Goal: Task Accomplishment & Management: Manage account settings

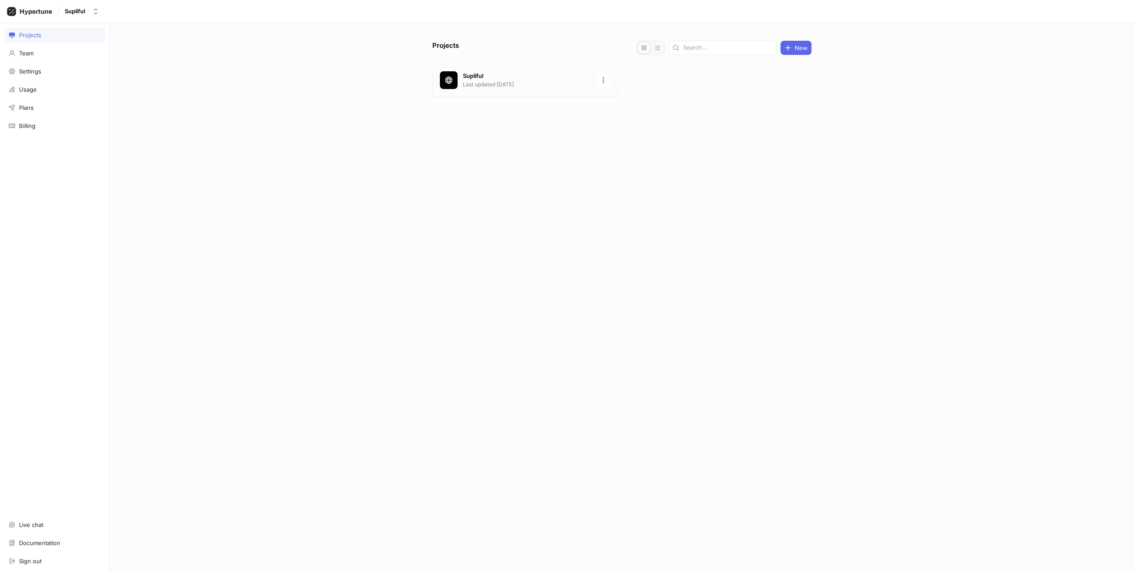
click at [490, 83] on p "Last updated [DATE]" at bounding box center [527, 85] width 128 height 8
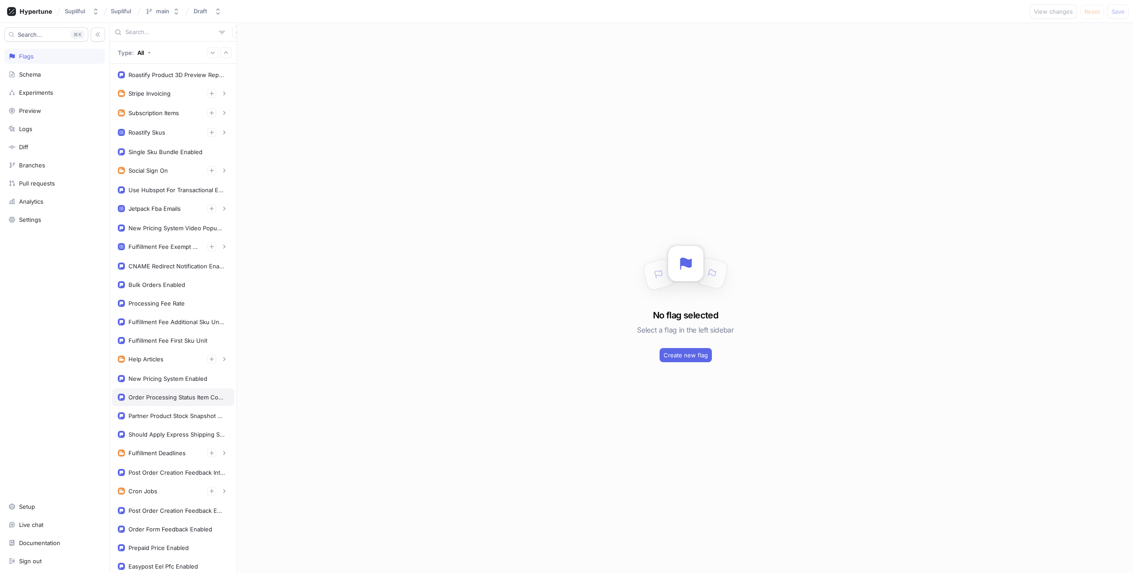
scroll to position [164, 0]
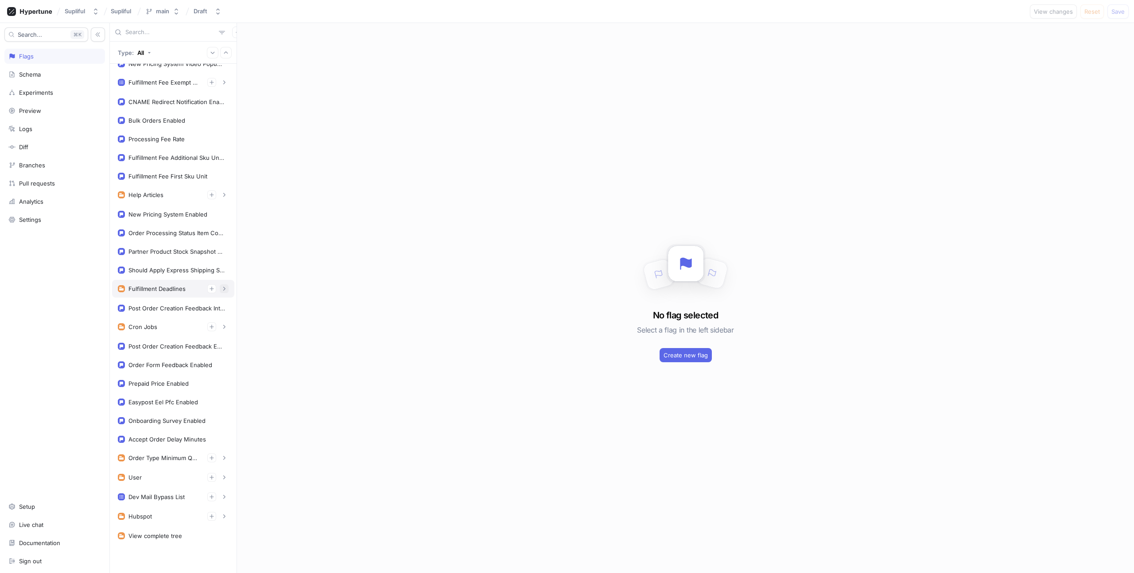
click at [222, 289] on icon "button" at bounding box center [224, 288] width 5 height 5
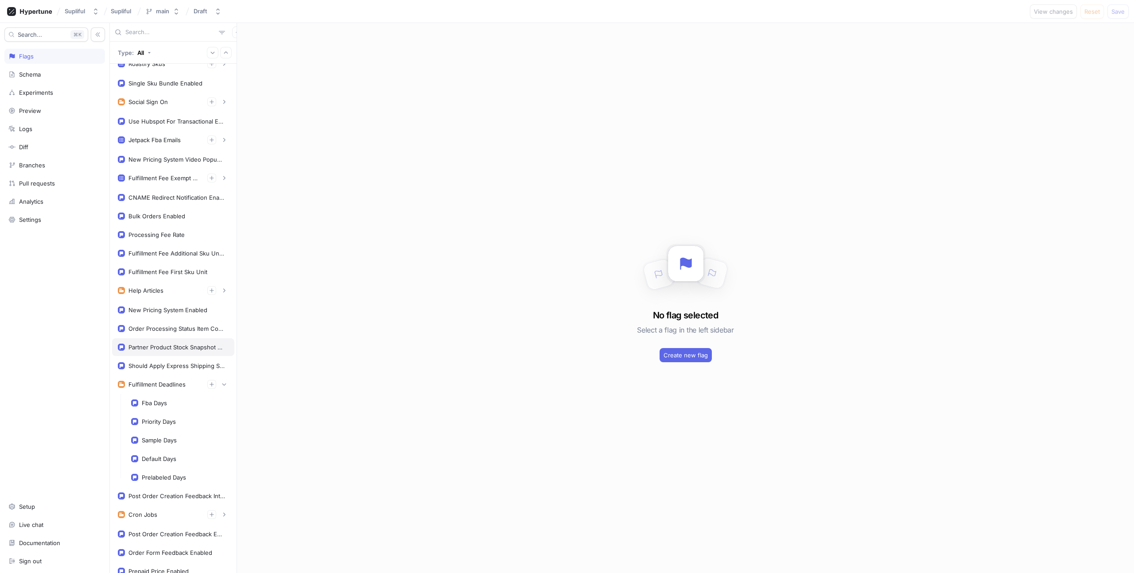
scroll to position [0, 0]
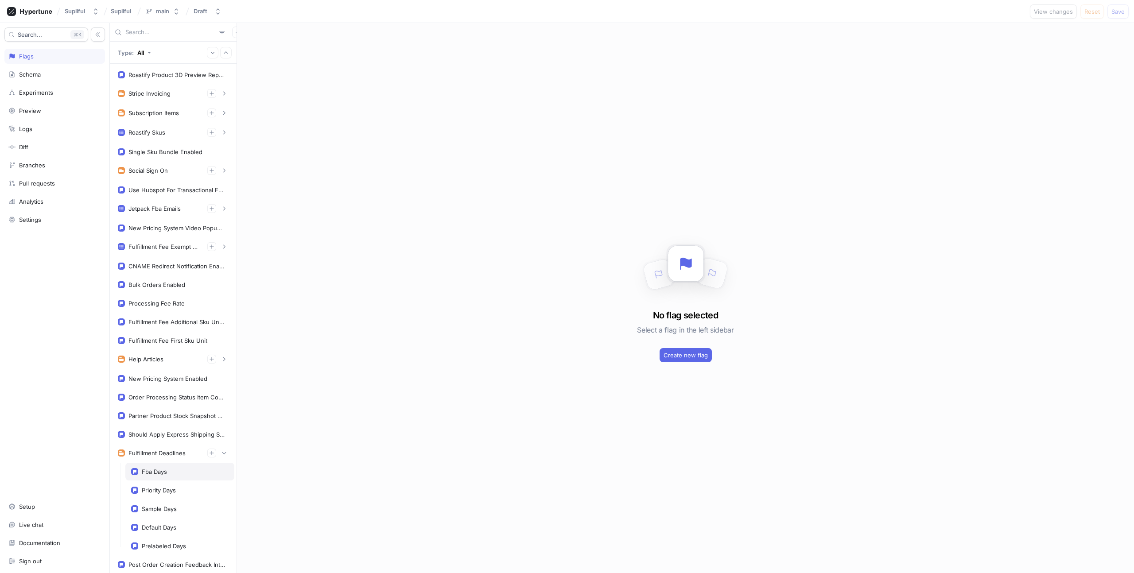
click at [159, 470] on div "Fba Days" at bounding box center [154, 471] width 25 height 7
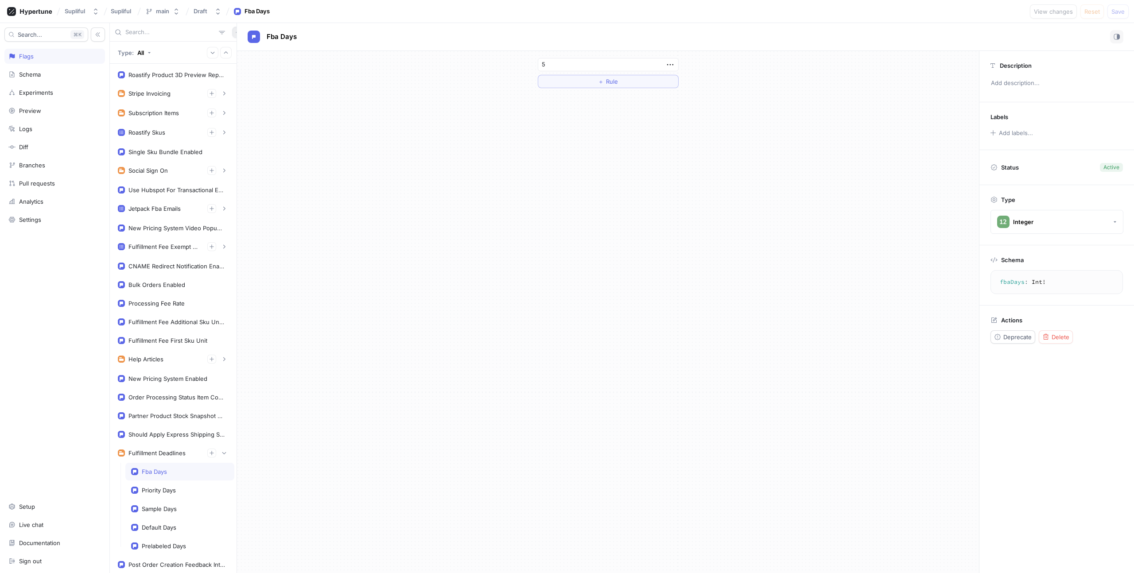
click at [235, 30] on icon "button" at bounding box center [237, 32] width 5 height 5
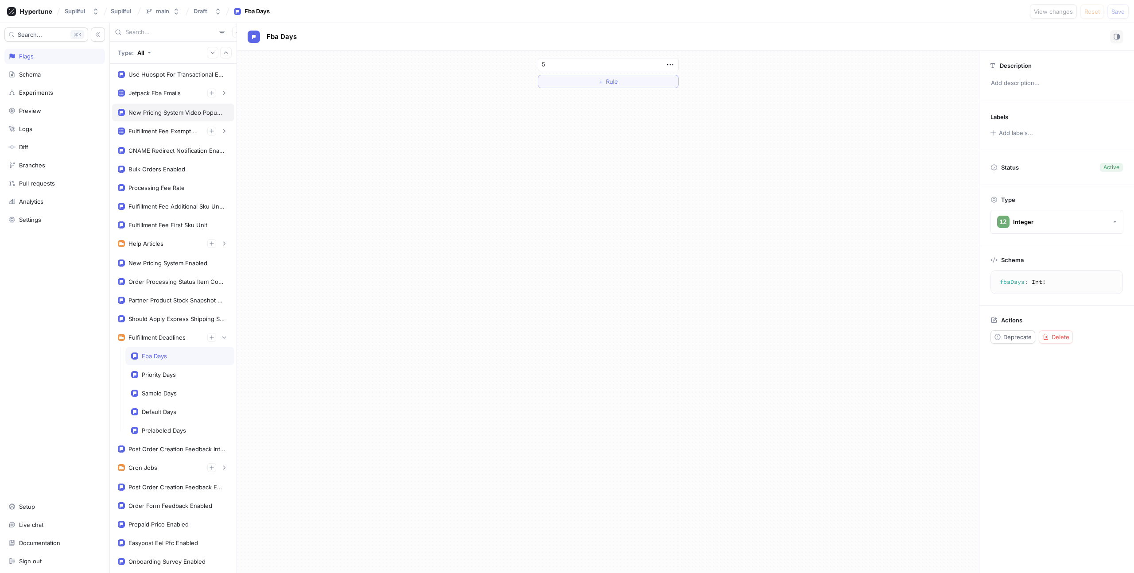
scroll to position [257, 0]
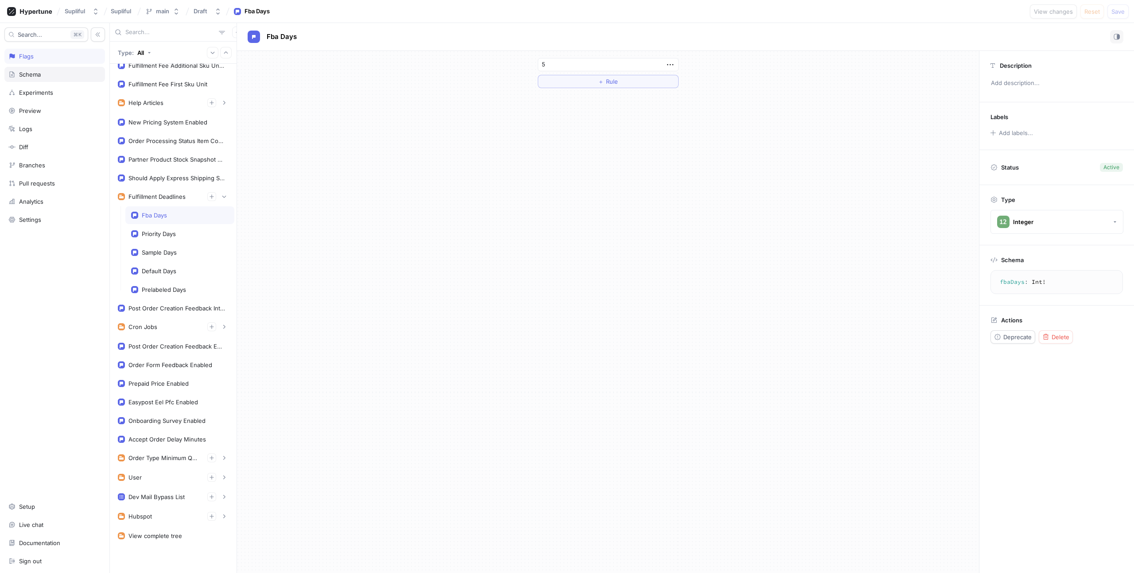
click at [35, 77] on div "Schema" at bounding box center [30, 74] width 22 height 7
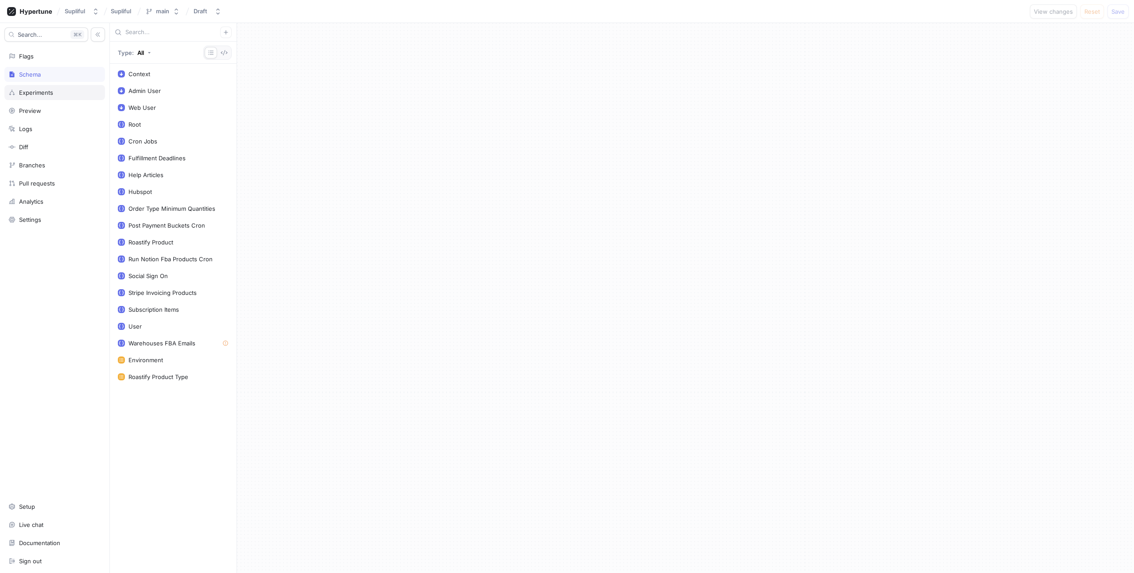
click at [41, 94] on div "Experiments" at bounding box center [36, 92] width 34 height 7
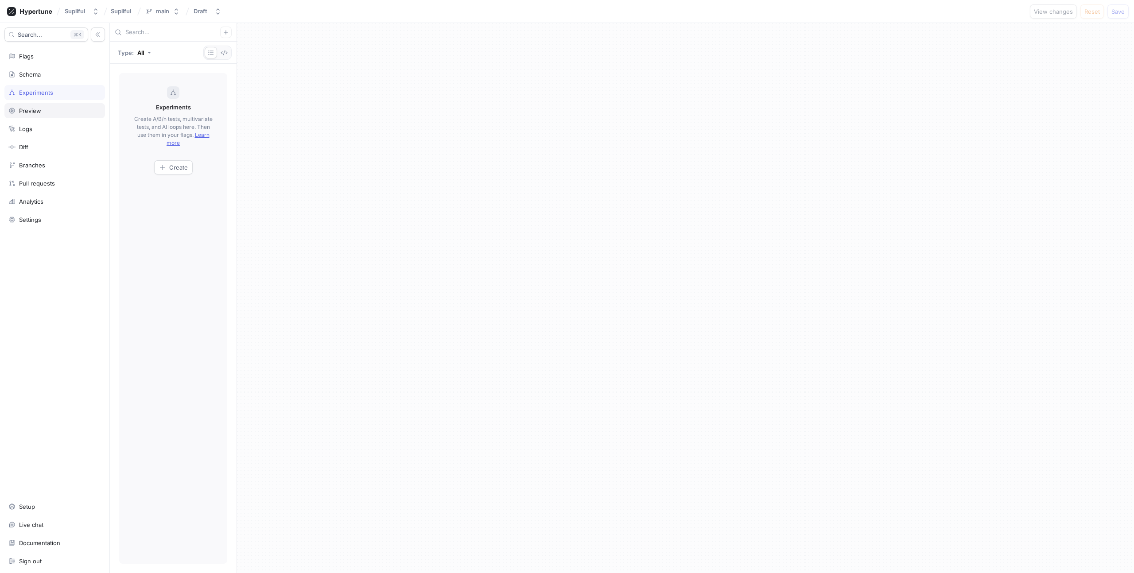
click at [40, 105] on div "Preview" at bounding box center [54, 110] width 101 height 15
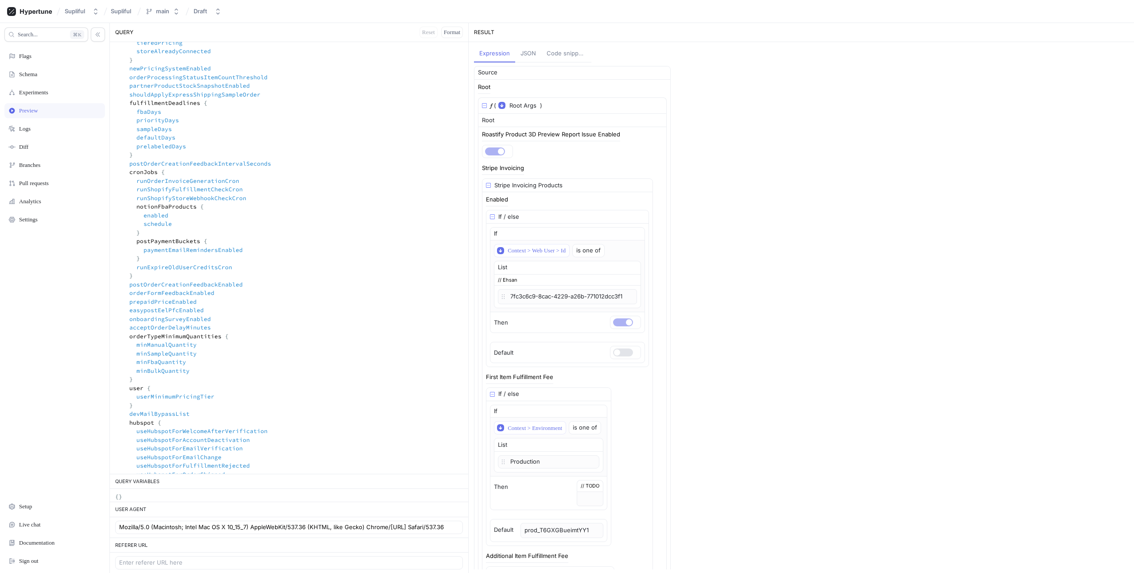
scroll to position [419, 0]
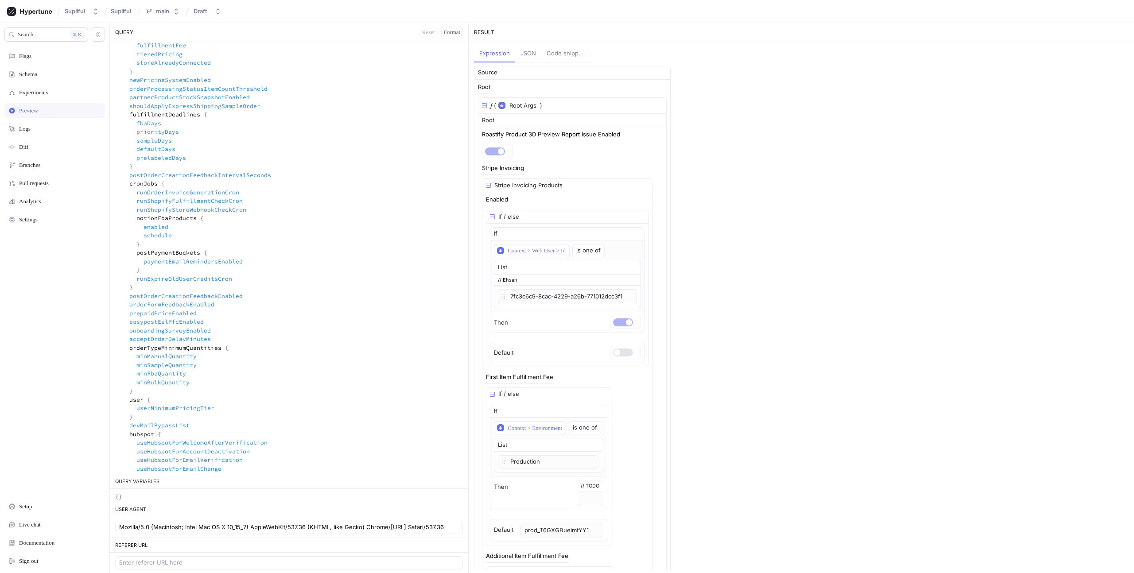
drag, startPoint x: 140, startPoint y: 166, endPoint x: 110, endPoint y: 118, distance: 56.5
click at [110, 118] on textarea at bounding box center [289, 153] width 358 height 1061
click at [155, 170] on textarea at bounding box center [289, 153] width 358 height 1061
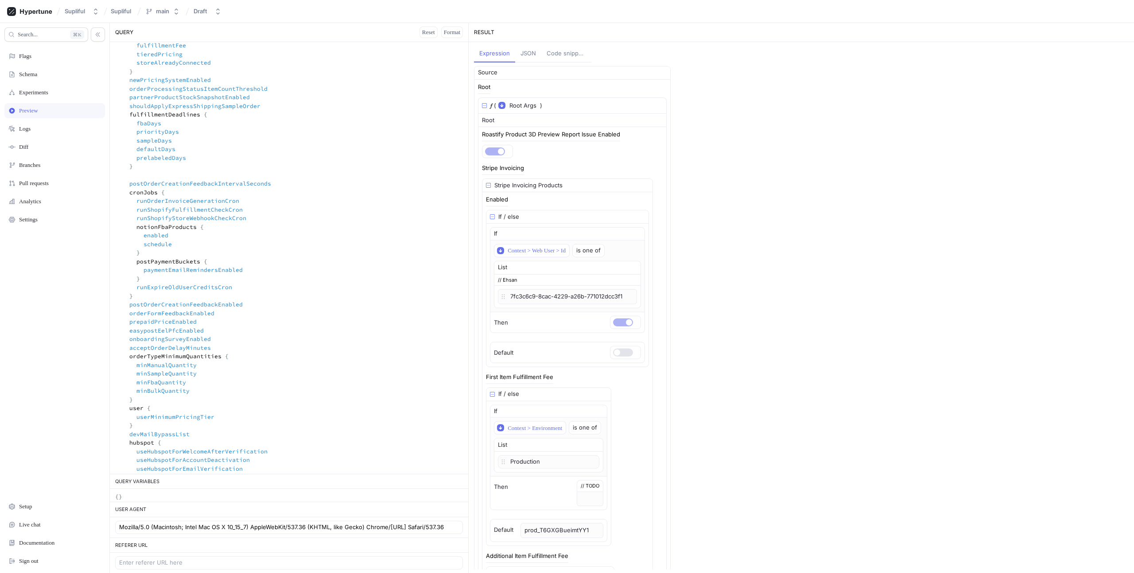
paste textarea "fulfillmentDeadlines { fbaDays priorityDays sampleDays defaultDays prelabeledDa…"
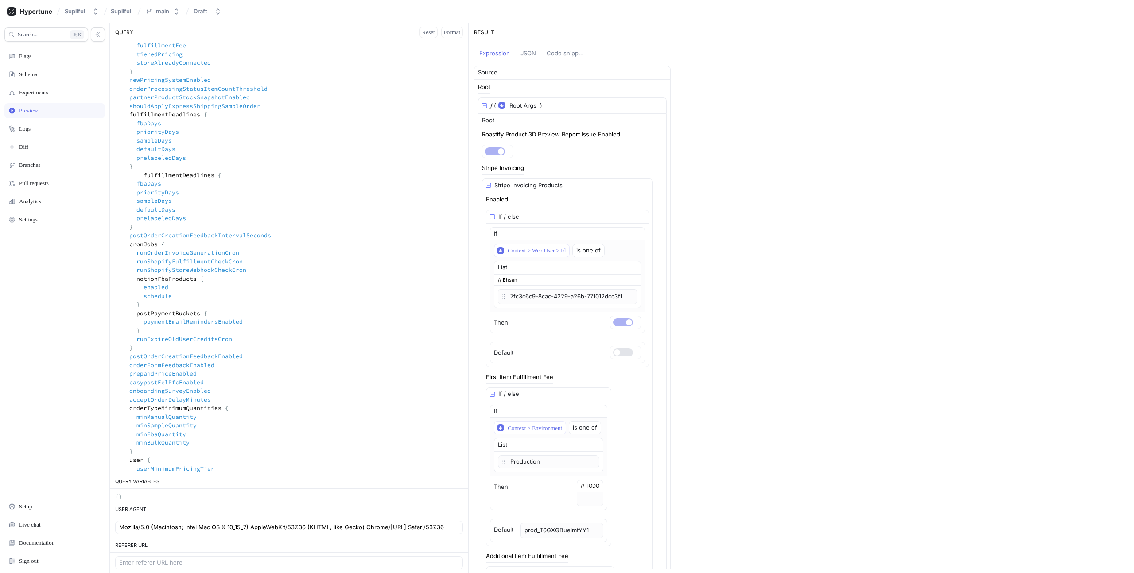
click at [144, 175] on textarea at bounding box center [289, 184] width 358 height 1122
click at [176, 173] on textarea at bounding box center [289, 184] width 358 height 1122
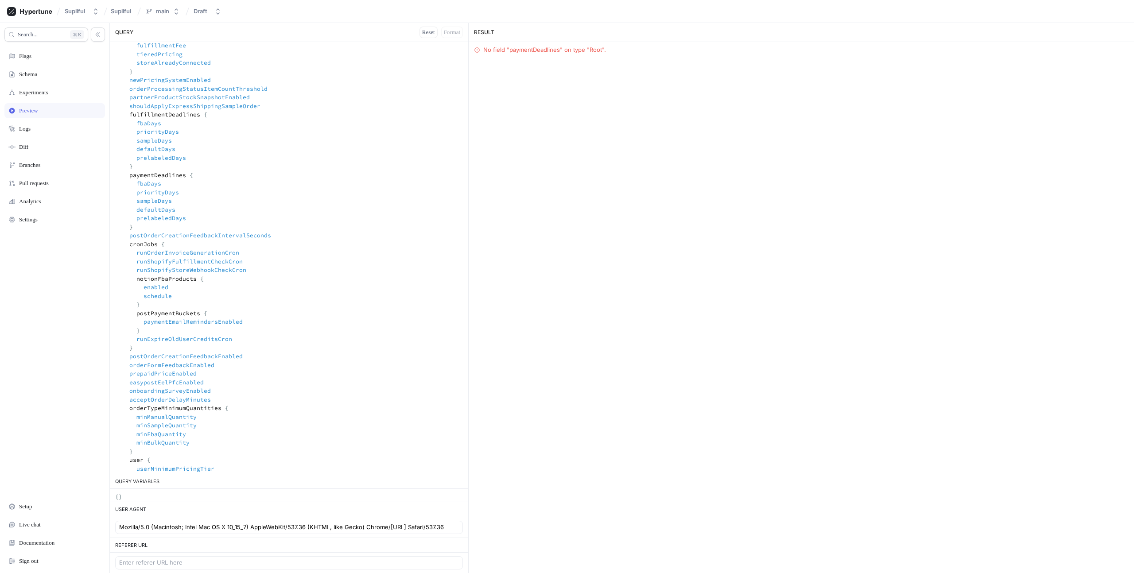
click at [189, 218] on textarea at bounding box center [289, 184] width 358 height 1122
click at [207, 175] on textarea at bounding box center [289, 184] width 358 height 1122
drag, startPoint x: 188, startPoint y: 225, endPoint x: 102, endPoint y: 190, distance: 92.2
click at [102, 190] on div "Search... K Flags Schema Experiments Preview Logs Diff Branches Pull requests A…" at bounding box center [567, 298] width 1134 height 550
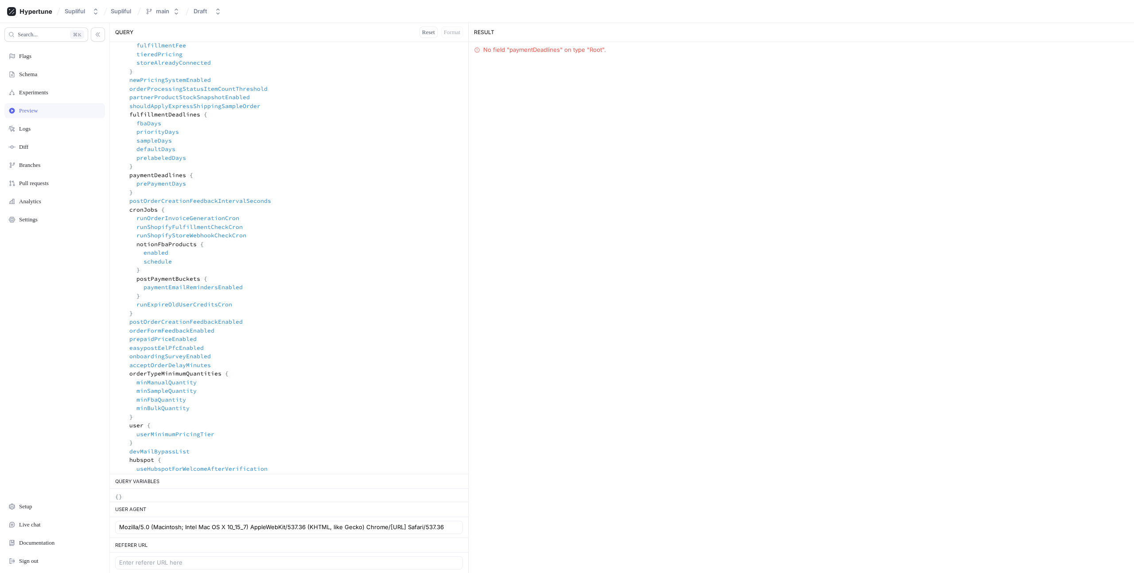
click at [150, 175] on textarea at bounding box center [289, 166] width 358 height 1087
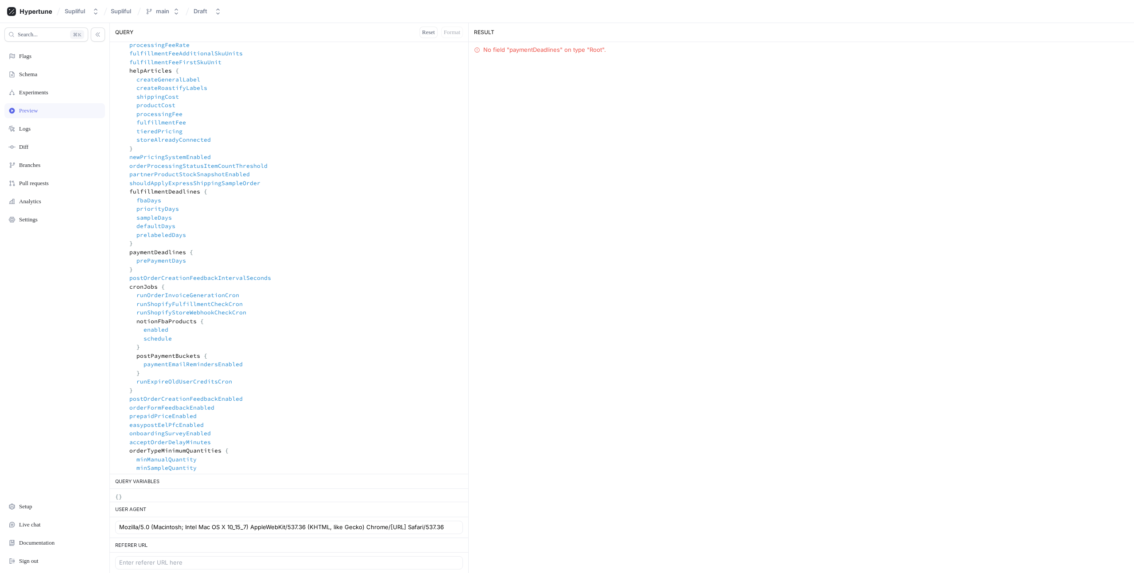
scroll to position [331, 0]
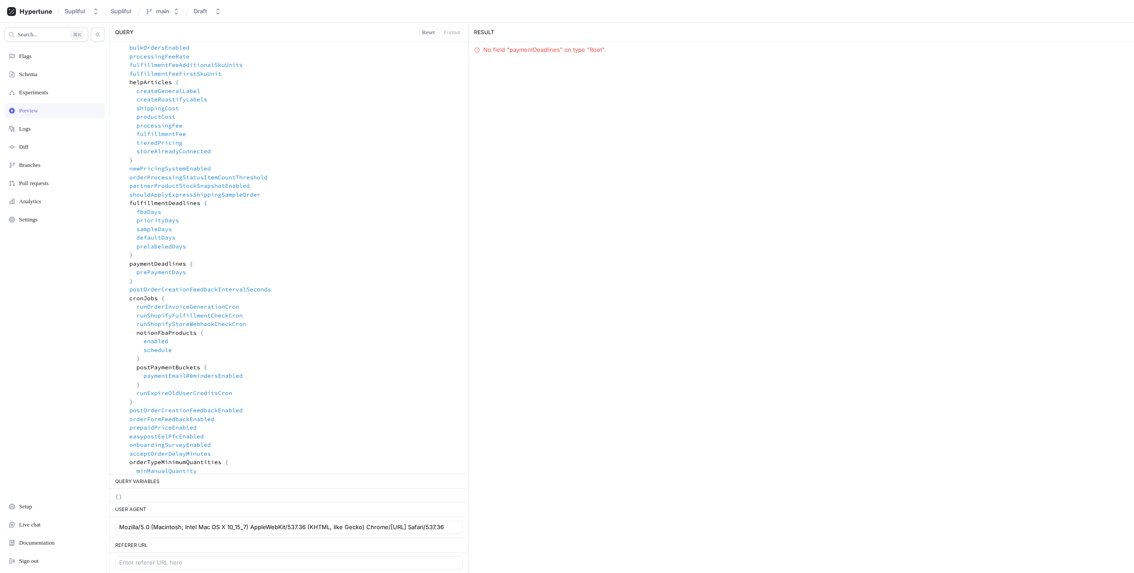
drag, startPoint x: 143, startPoint y: 279, endPoint x: 102, endPoint y: 265, distance: 42.9
click at [102, 265] on div "Search... K Flags Schema Experiments Preview Logs Diff Branches Pull requests A…" at bounding box center [567, 298] width 1134 height 550
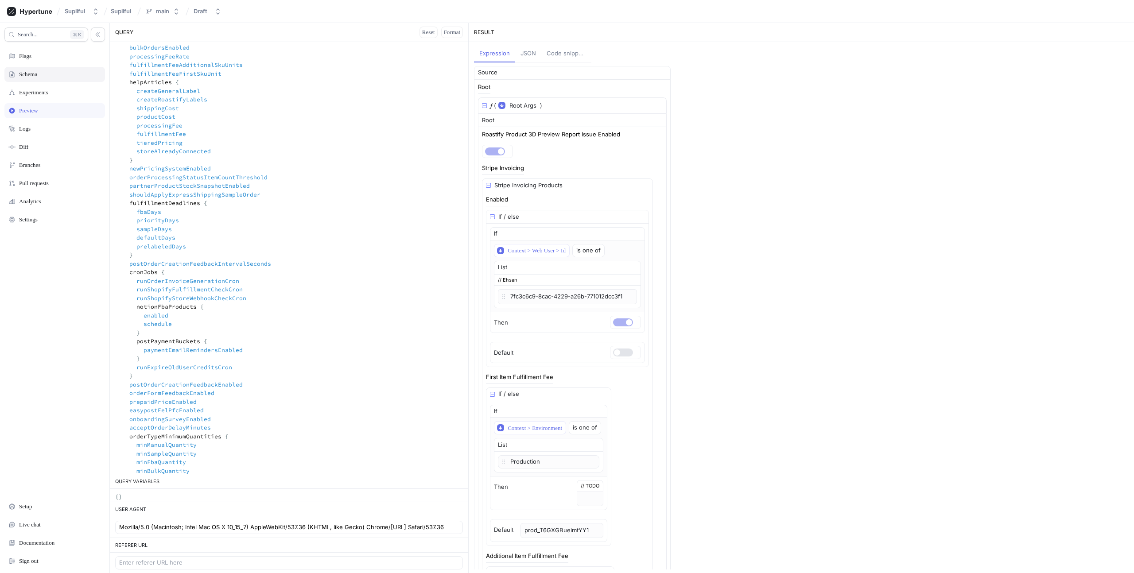
click at [37, 74] on div "Schema" at bounding box center [28, 74] width 18 height 7
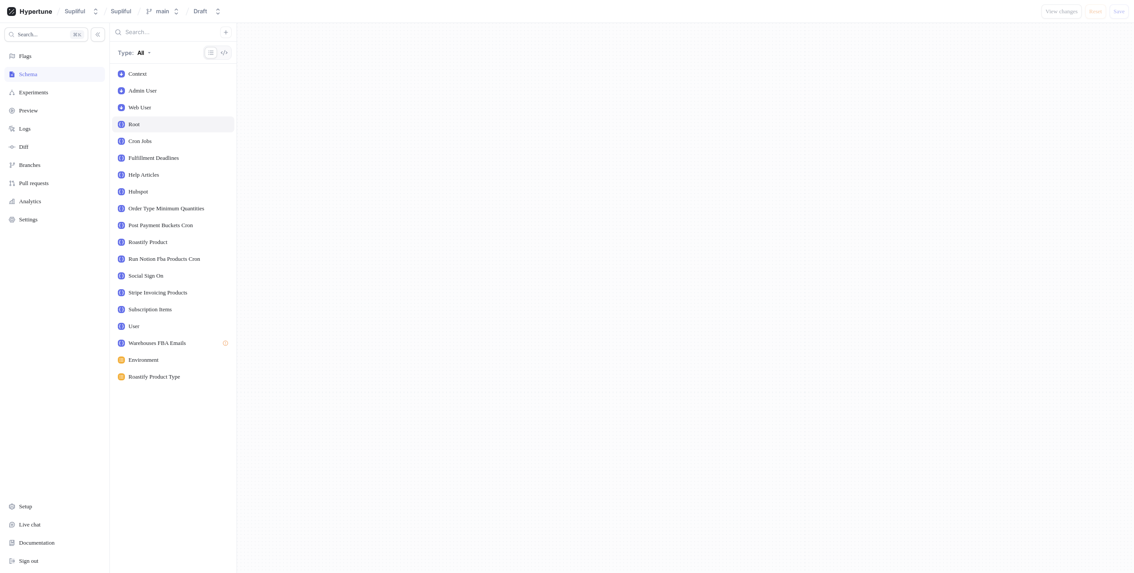
click at [142, 130] on div "Root" at bounding box center [173, 125] width 122 height 16
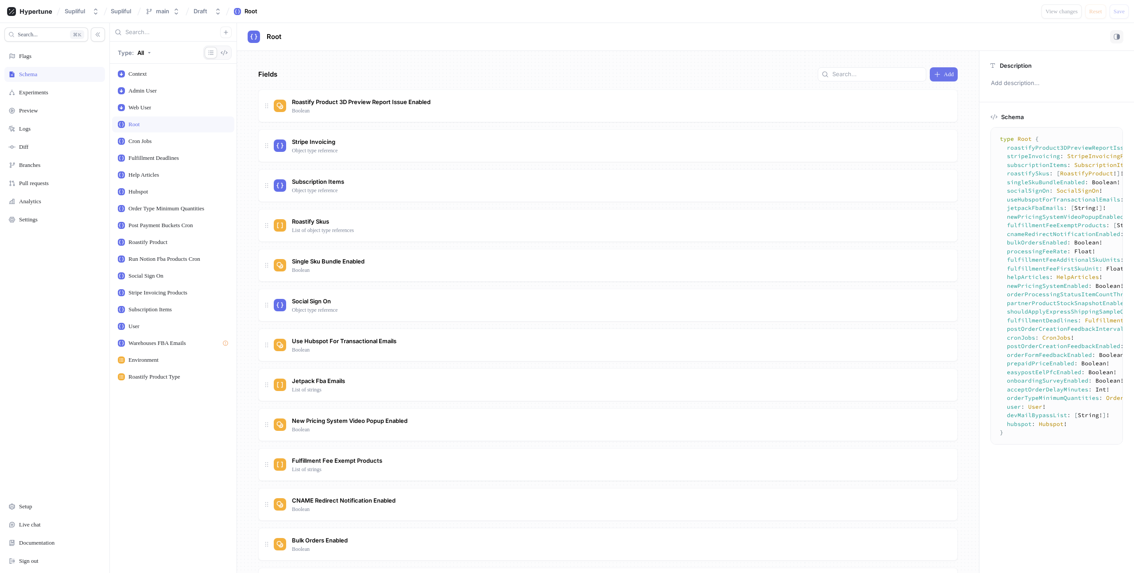
click at [944, 73] on span "Add" at bounding box center [949, 74] width 10 height 5
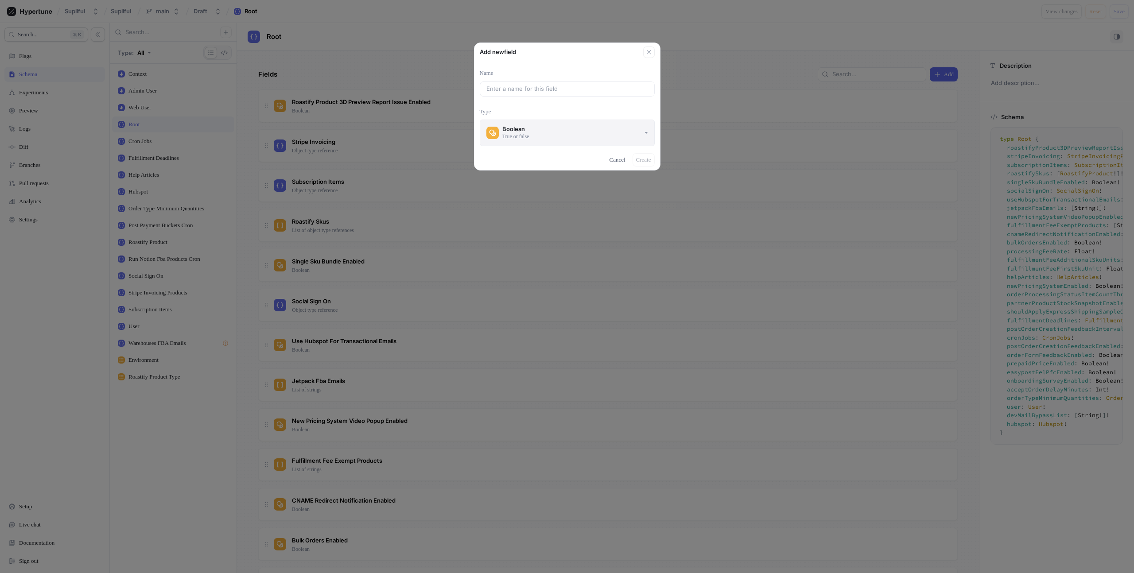
click at [579, 131] on button "Boolean True or false" at bounding box center [567, 133] width 175 height 27
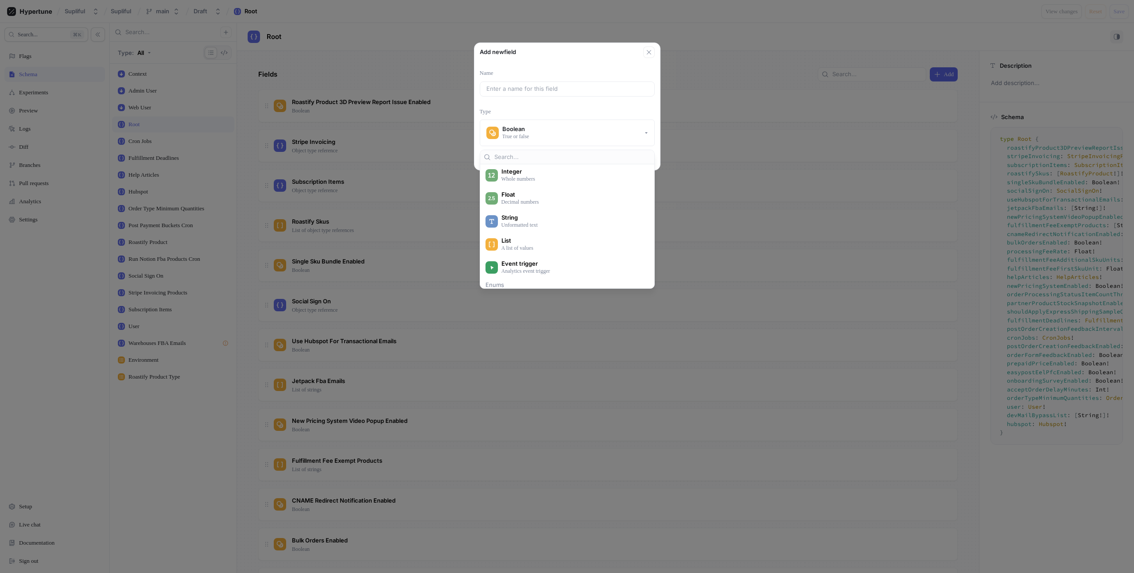
scroll to position [181, 0]
click at [759, 96] on div "Add new field Name Type Boolean True or false Cancel Create" at bounding box center [567, 286] width 1134 height 573
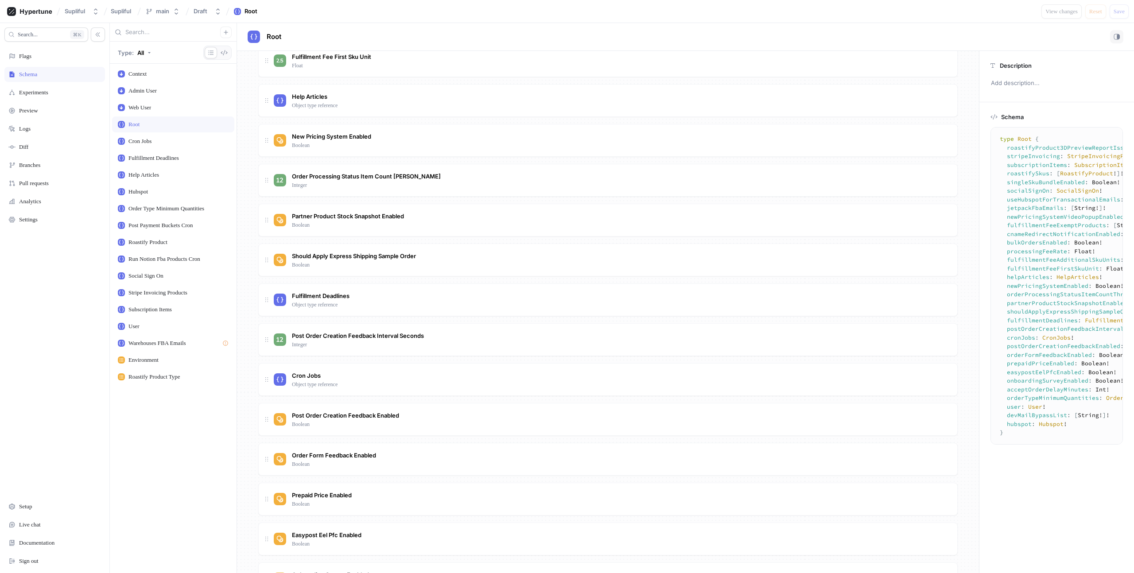
scroll to position [861, 0]
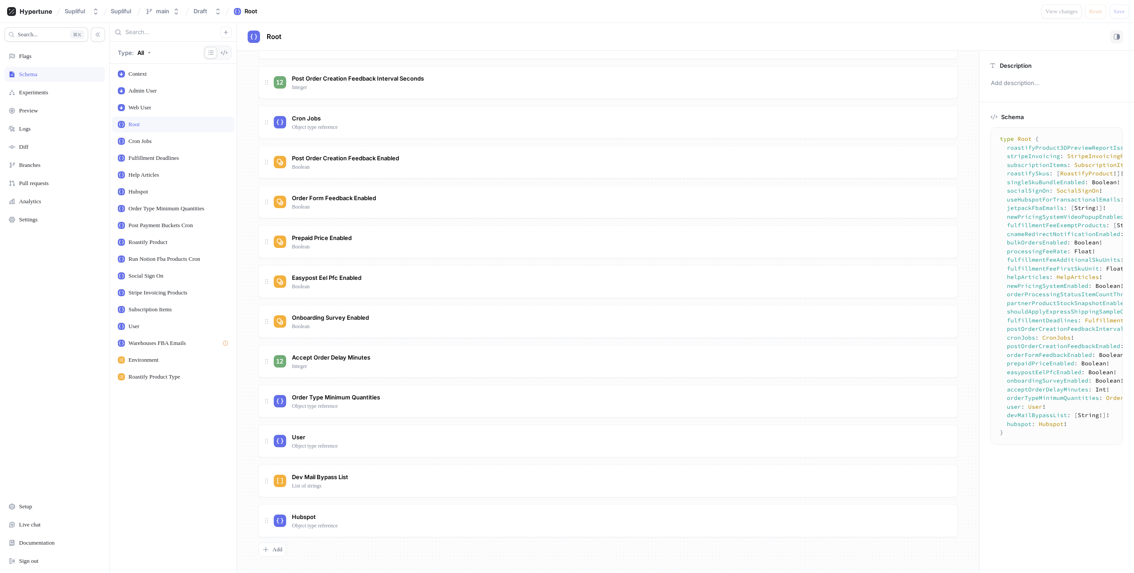
click at [49, 82] on div "Search... K Flags Schema Experiments Preview Logs Diff Branches Pull requests A…" at bounding box center [55, 298] width 110 height 550
click at [48, 89] on div "Experiments" at bounding box center [33, 92] width 29 height 7
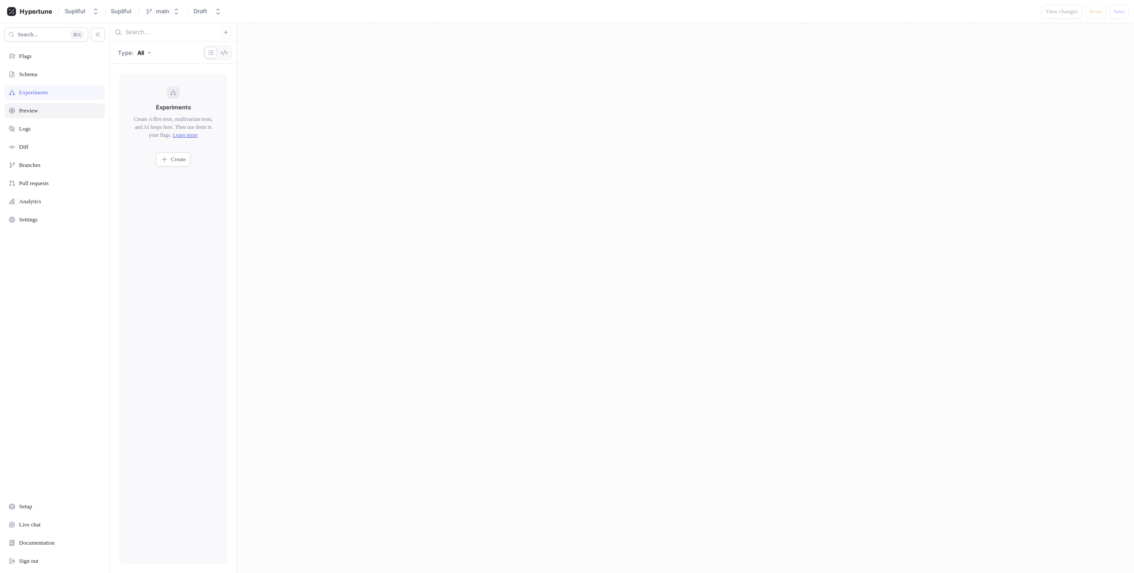
click at [49, 112] on div "Preview" at bounding box center [54, 110] width 93 height 7
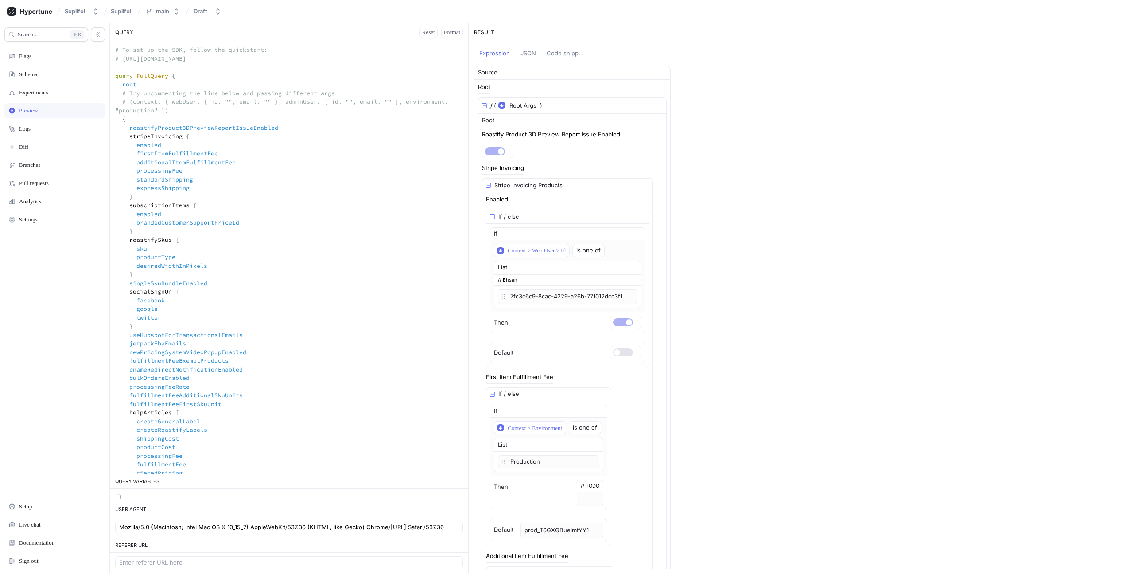
click at [156, 86] on textarea at bounding box center [289, 572] width 358 height 1061
click at [127, 87] on textarea at bounding box center [289, 572] width 358 height 1061
click at [27, 54] on div "Flags" at bounding box center [25, 56] width 12 height 7
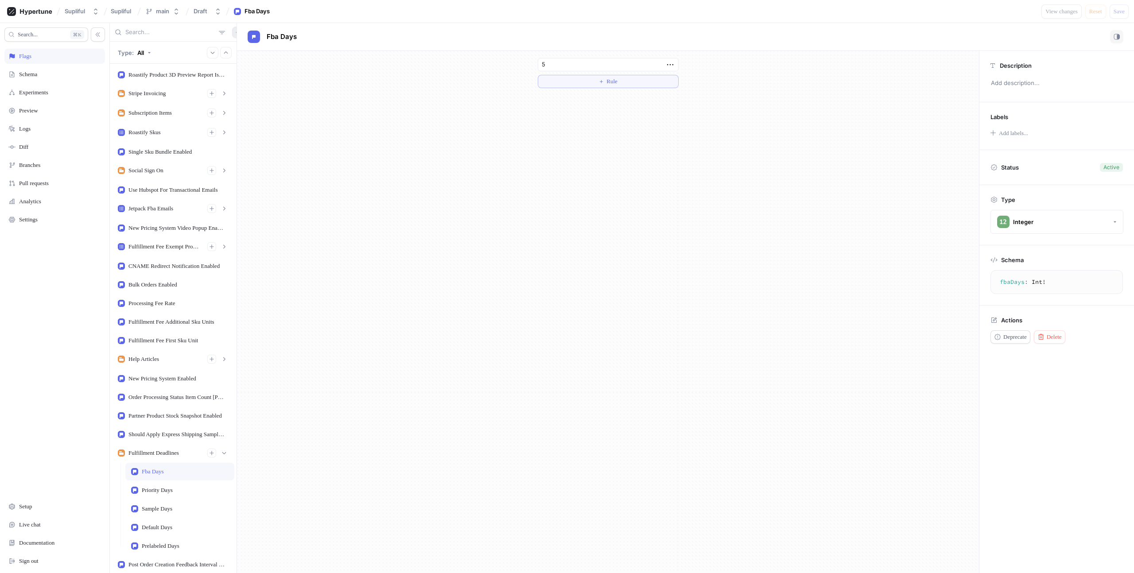
click at [232, 32] on button "button" at bounding box center [238, 33] width 12 height 12
click at [266, 105] on div "Type: All Roastify Product 3D Preview Report Issue Enabled Stripe Invoicing Ena…" at bounding box center [622, 298] width 1024 height 550
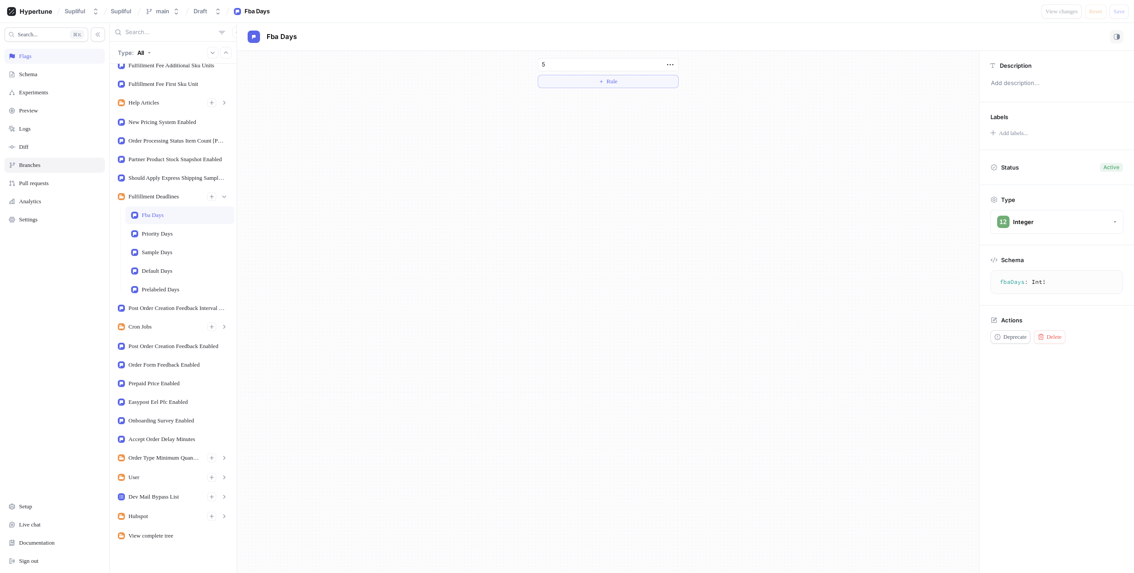
click at [34, 172] on div "Branches" at bounding box center [54, 165] width 101 height 15
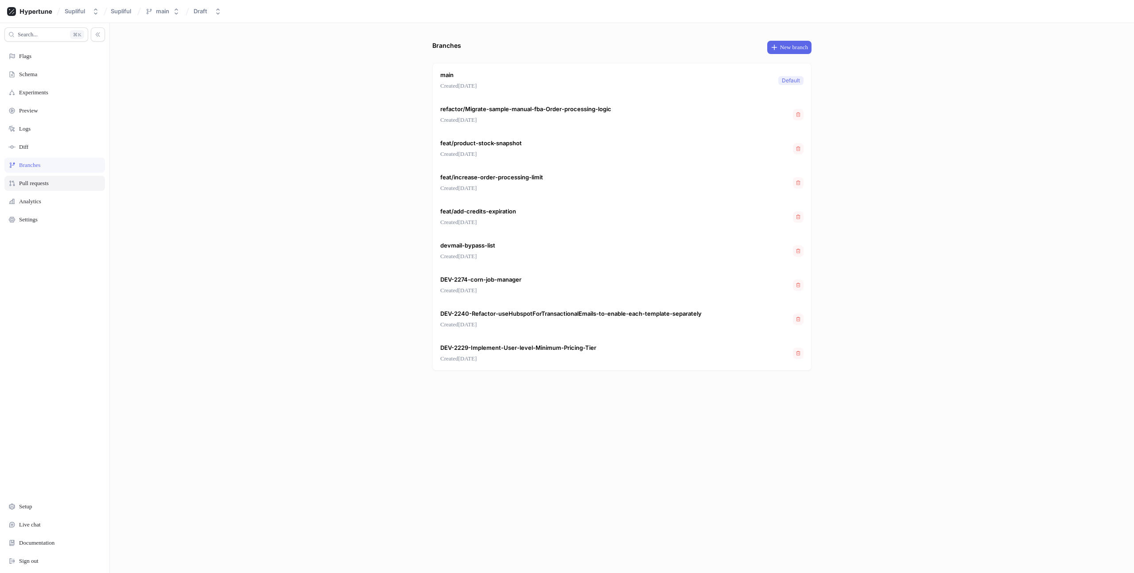
click at [34, 187] on div "Pull requests" at bounding box center [34, 183] width 30 height 7
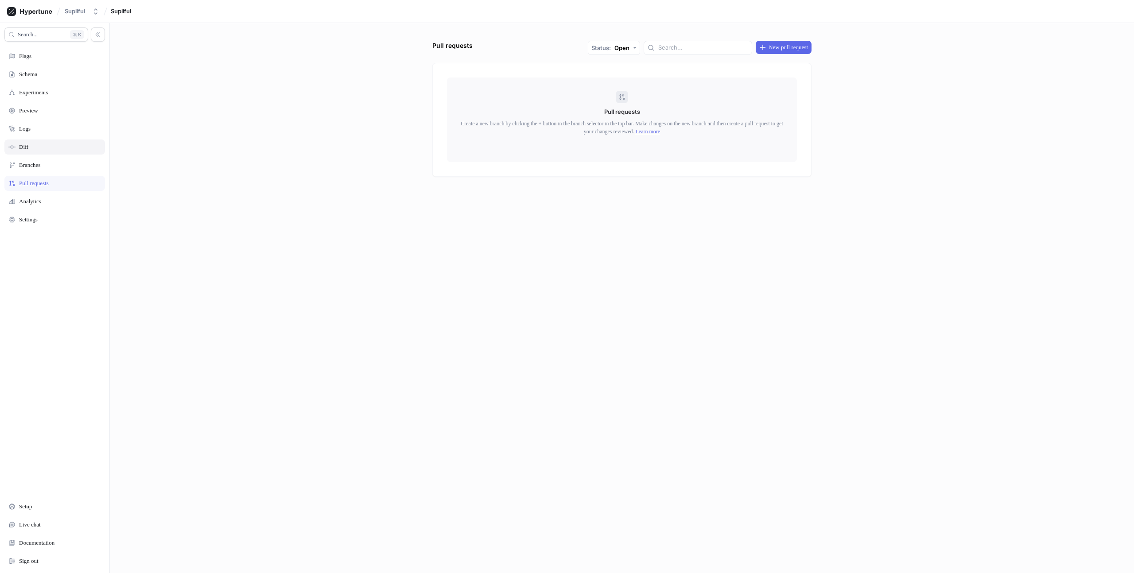
click at [26, 152] on div "Diff" at bounding box center [54, 147] width 101 height 15
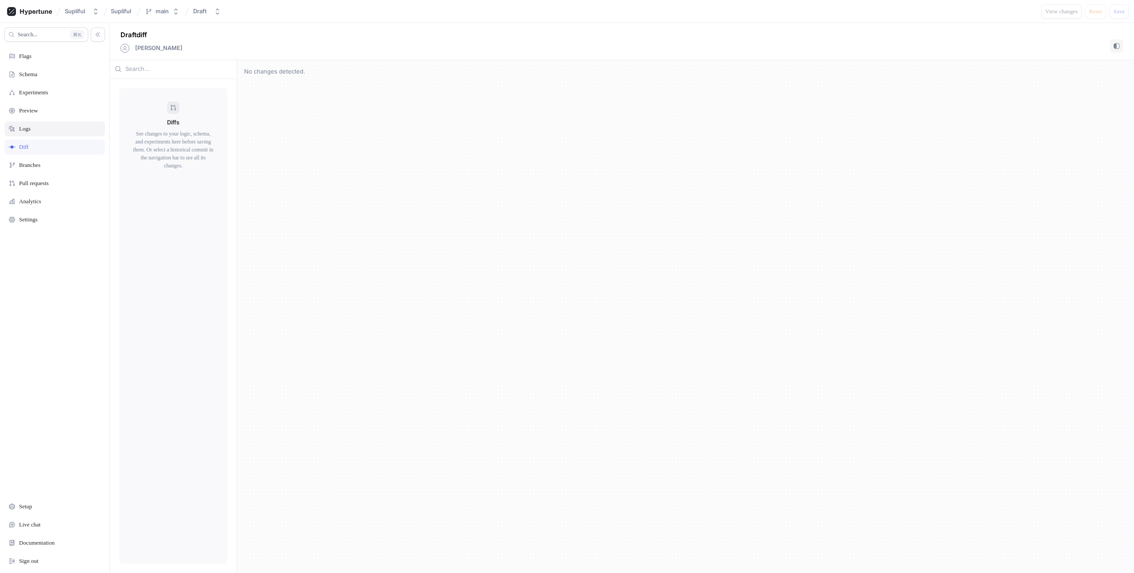
click at [26, 132] on div "Logs" at bounding box center [25, 128] width 12 height 7
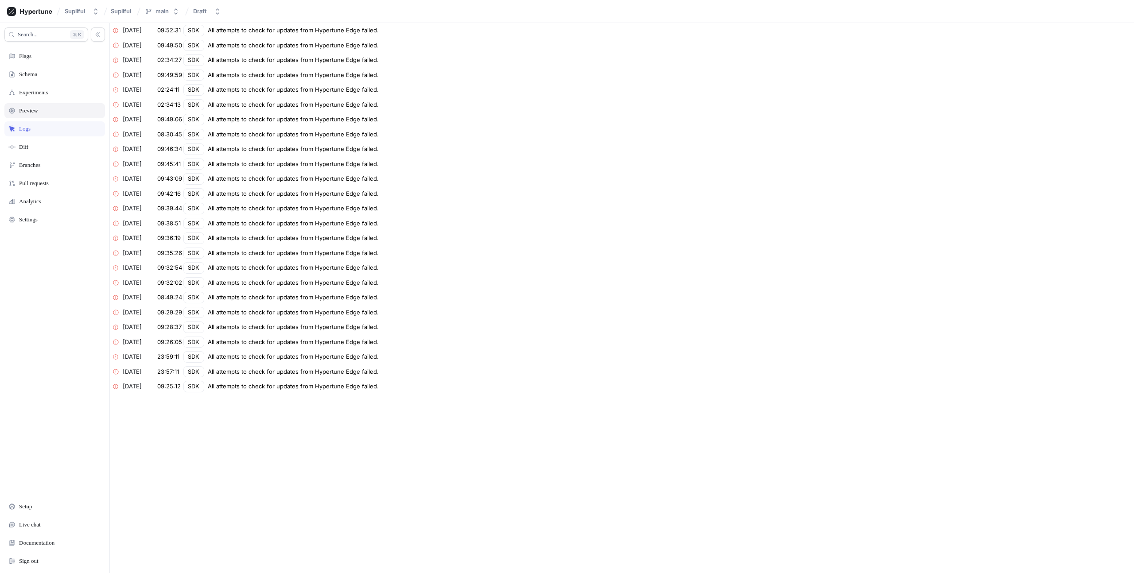
click at [27, 112] on div "Preview" at bounding box center [28, 110] width 19 height 7
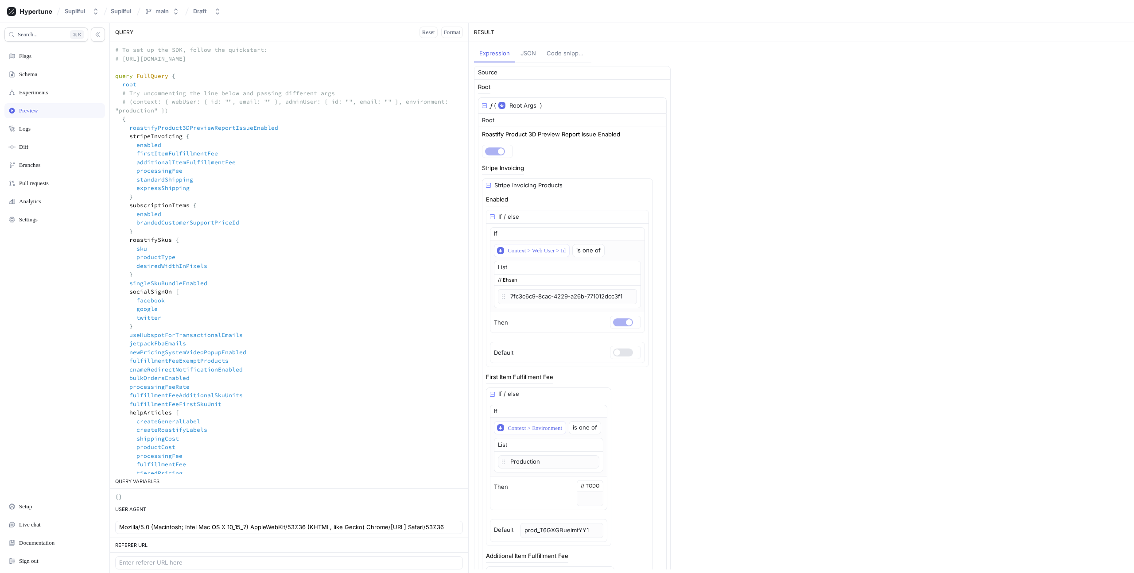
click at [534, 54] on div "JSON" at bounding box center [529, 53] width 16 height 9
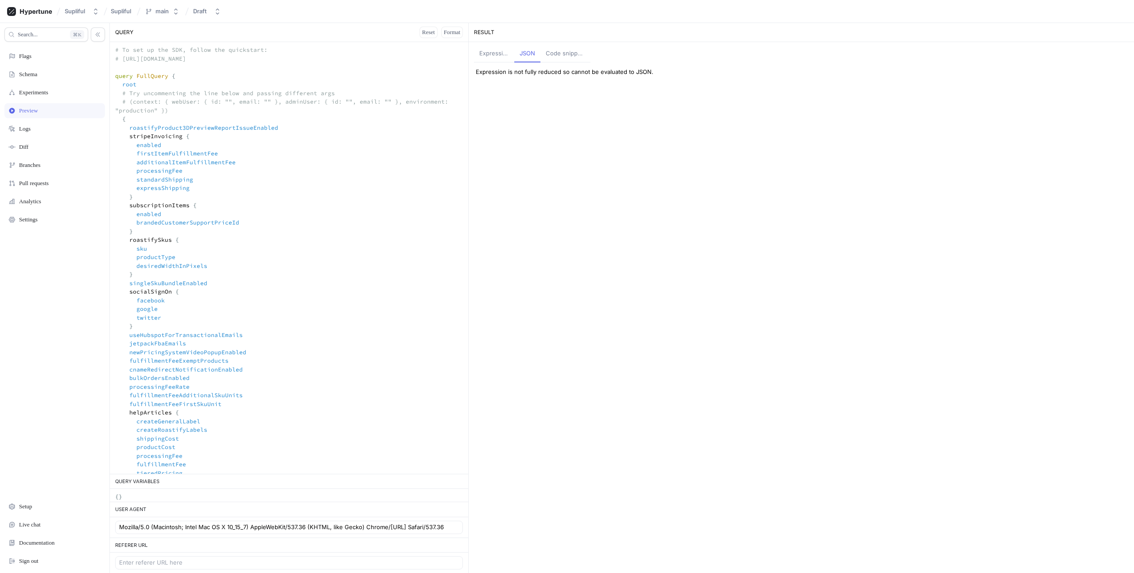
click at [560, 53] on div "Code snippets" at bounding box center [565, 53] width 39 height 9
click at [485, 51] on div "Expression" at bounding box center [494, 53] width 30 height 9
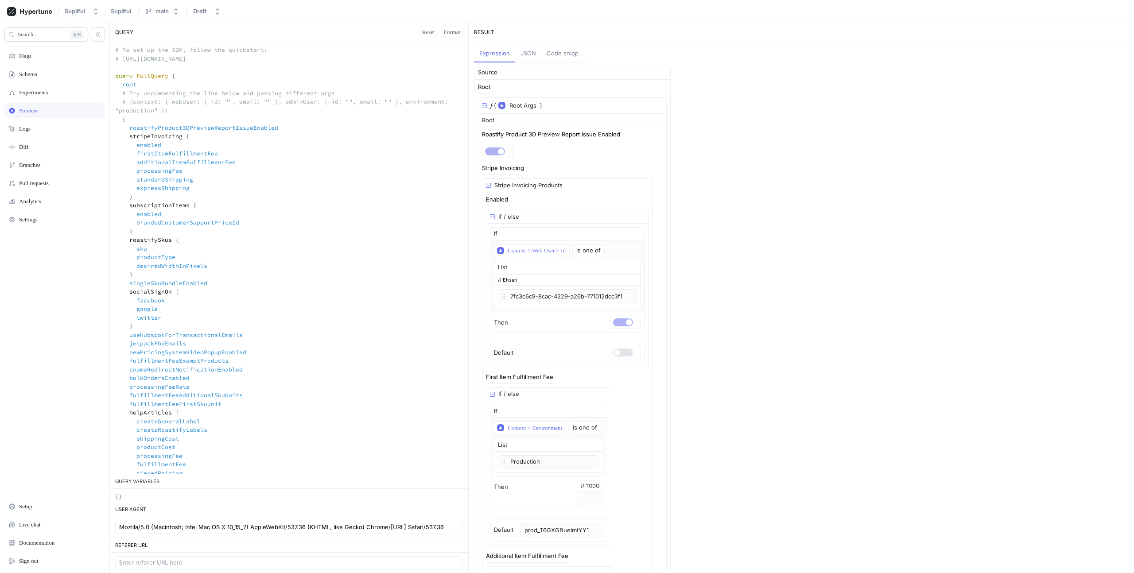
click at [179, 95] on textarea at bounding box center [289, 572] width 358 height 1061
click at [232, 93] on textarea at bounding box center [289, 572] width 358 height 1061
click at [189, 99] on textarea at bounding box center [289, 572] width 358 height 1061
click at [287, 128] on textarea at bounding box center [289, 572] width 358 height 1061
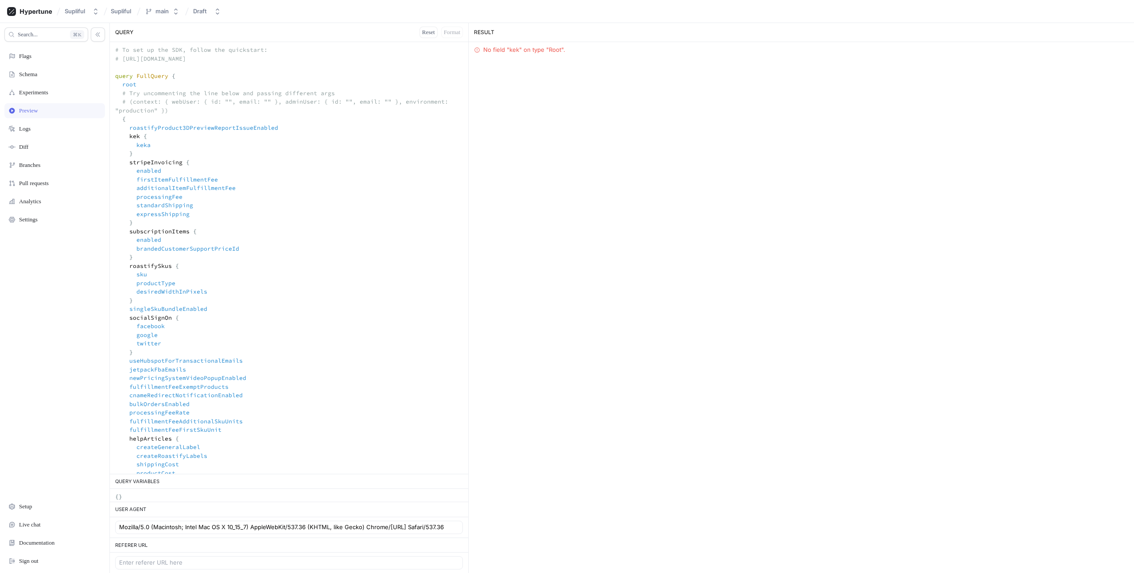
drag, startPoint x: 137, startPoint y: 152, endPoint x: 91, endPoint y: 138, distance: 48.0
click at [91, 138] on div "Search... K Flags Schema Experiments Preview Logs Diff Branches Pull requests A…" at bounding box center [567, 298] width 1134 height 550
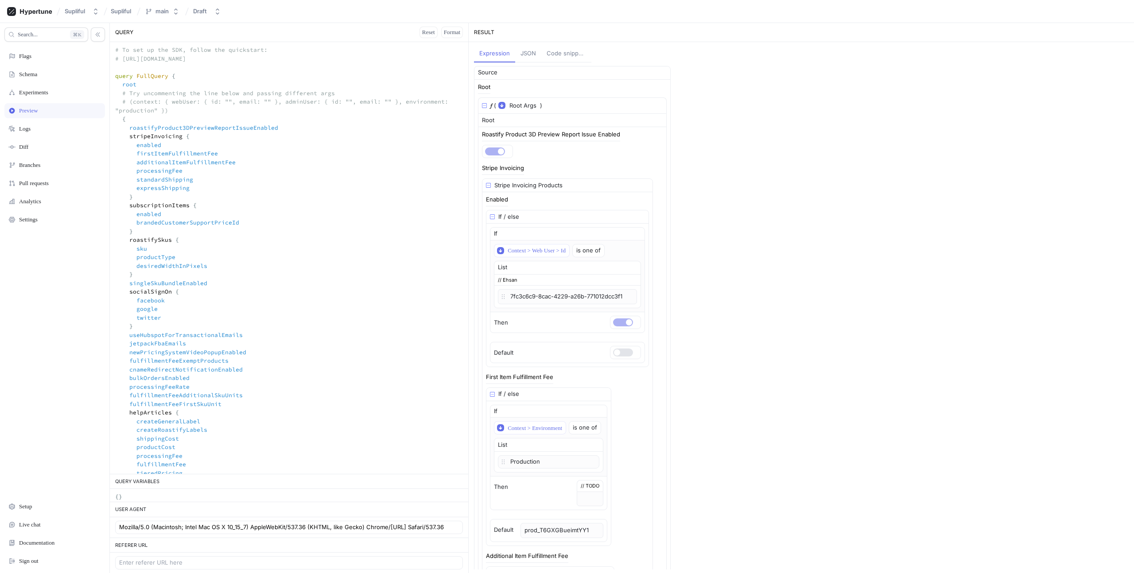
scroll to position [294, 0]
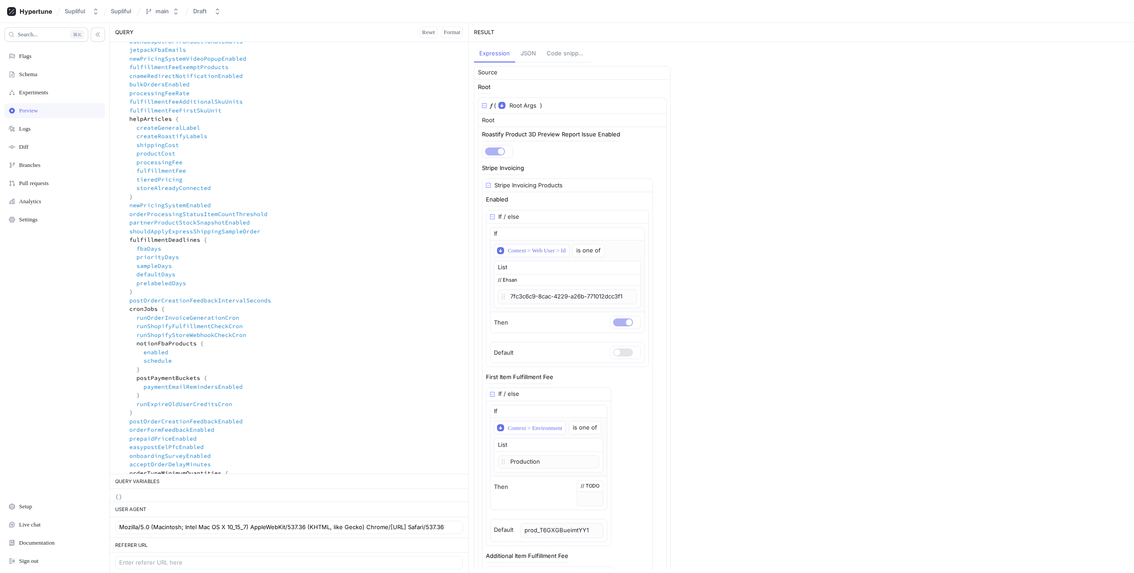
click at [162, 240] on textarea at bounding box center [289, 278] width 358 height 1061
type textarea "# To set up the SDK, follow the quickstart: # https://docs.hypertune.com/quicks…"
click at [44, 74] on div "Schema" at bounding box center [54, 74] width 93 height 7
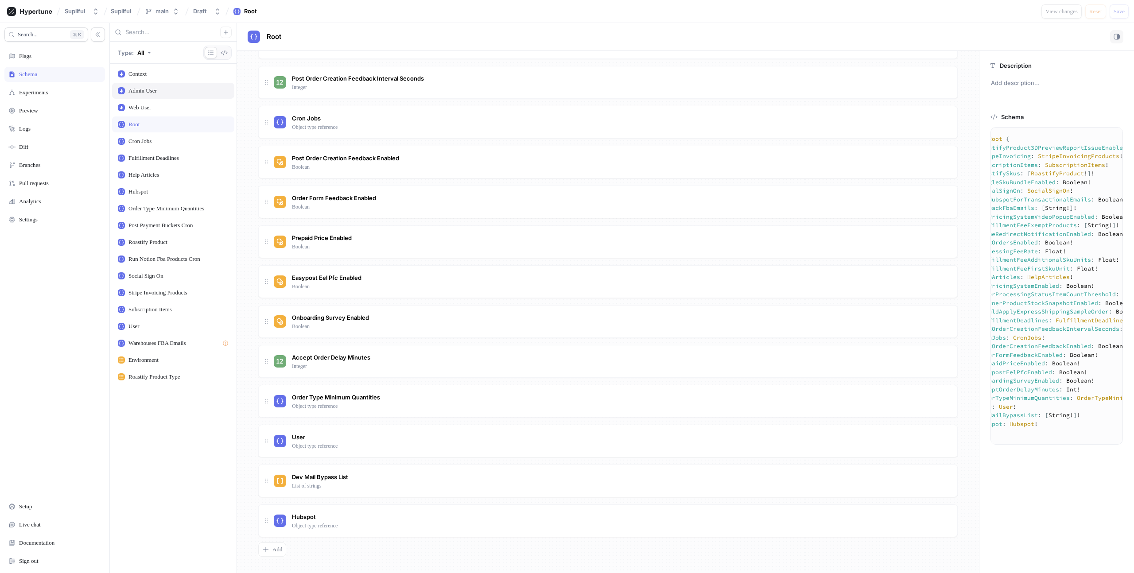
scroll to position [0, 29]
click at [1026, 306] on textarea at bounding box center [1072, 286] width 215 height 310
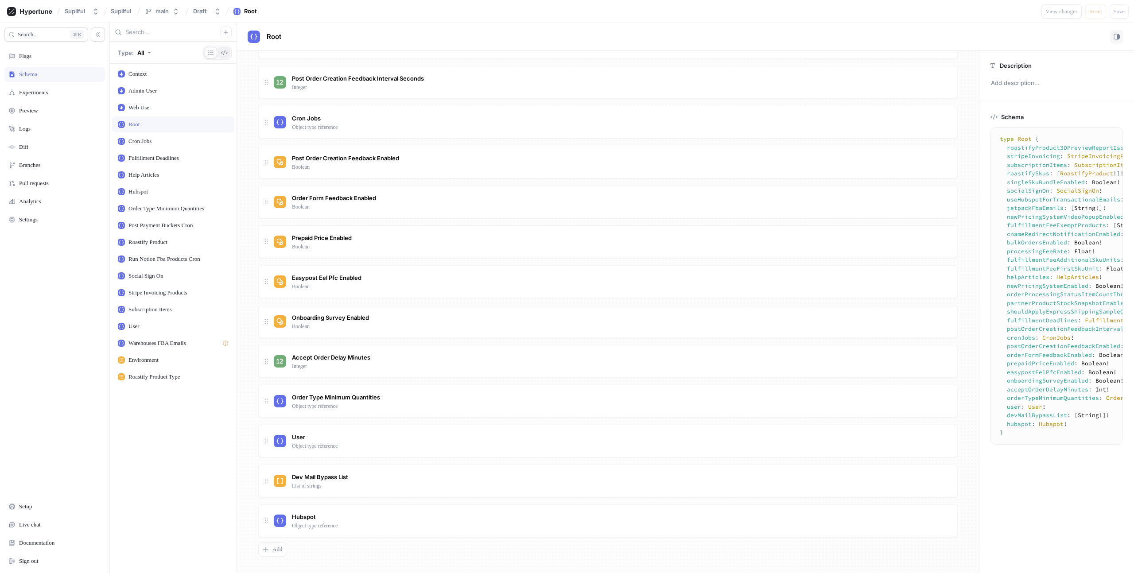
click at [220, 52] on button "button" at bounding box center [224, 53] width 12 height 12
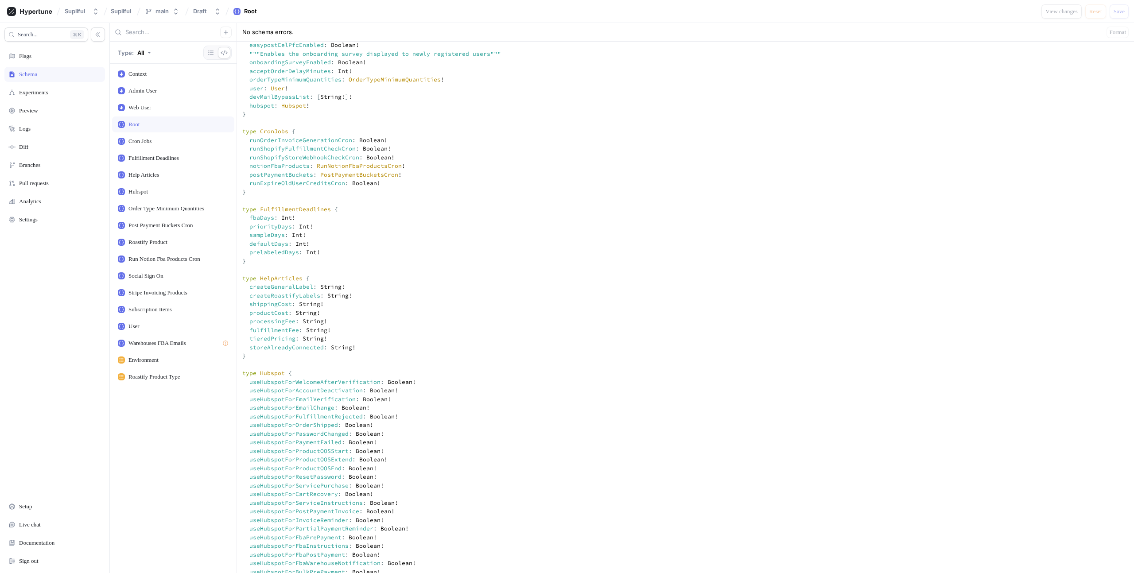
scroll to position [708, 0]
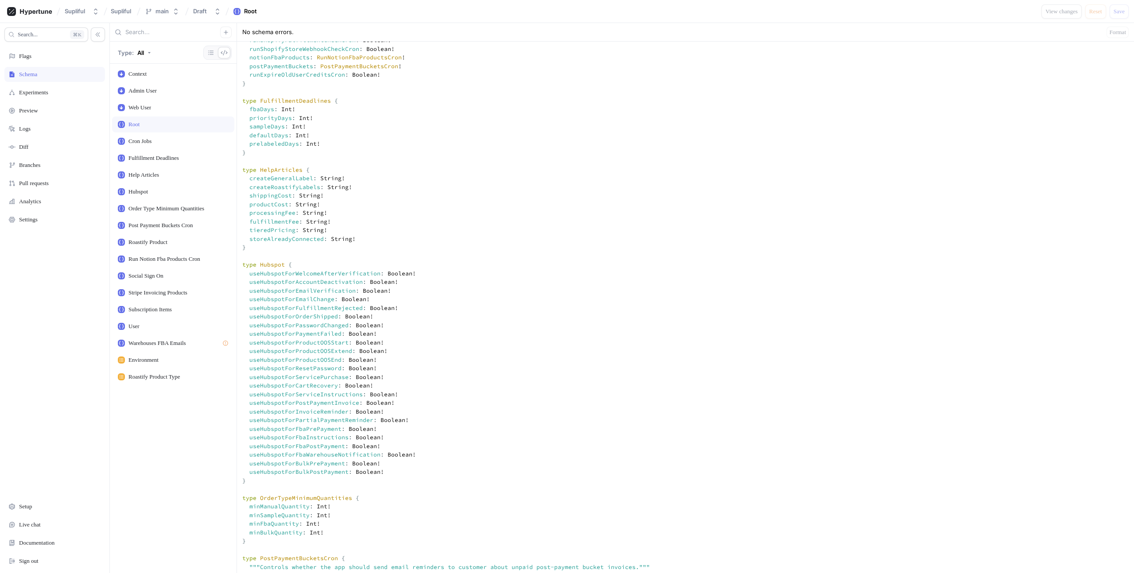
click at [359, 146] on textarea at bounding box center [685, 577] width 897 height 2196
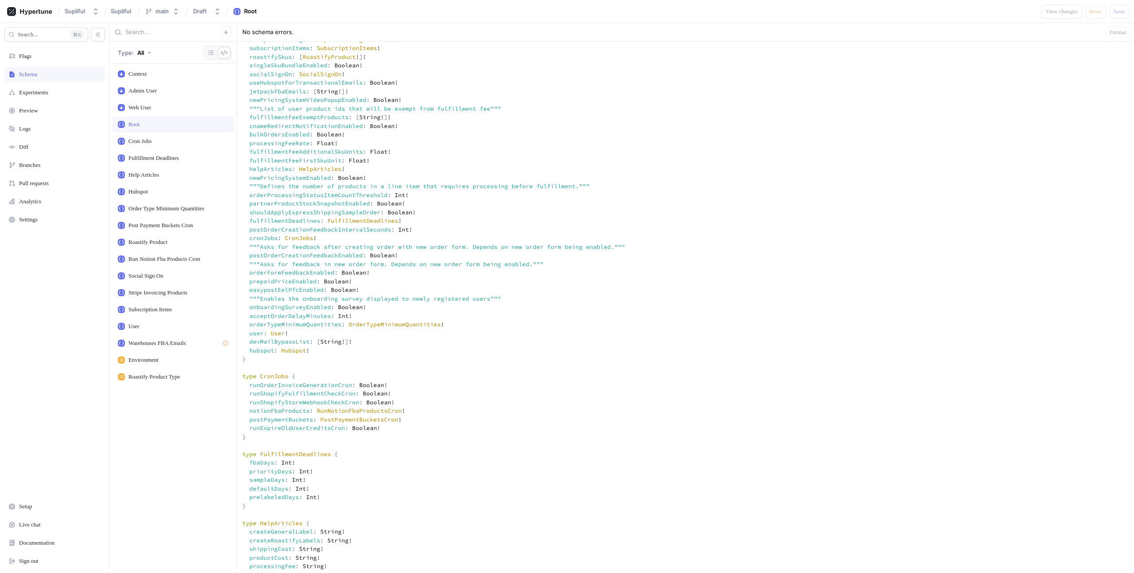
scroll to position [639, 0]
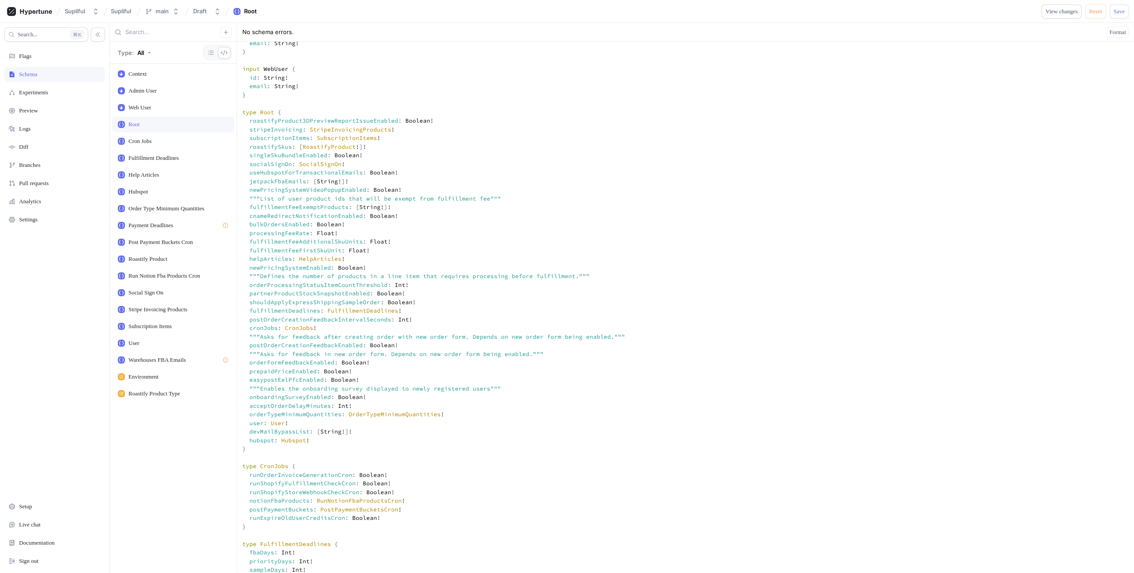
scroll to position [549, 0]
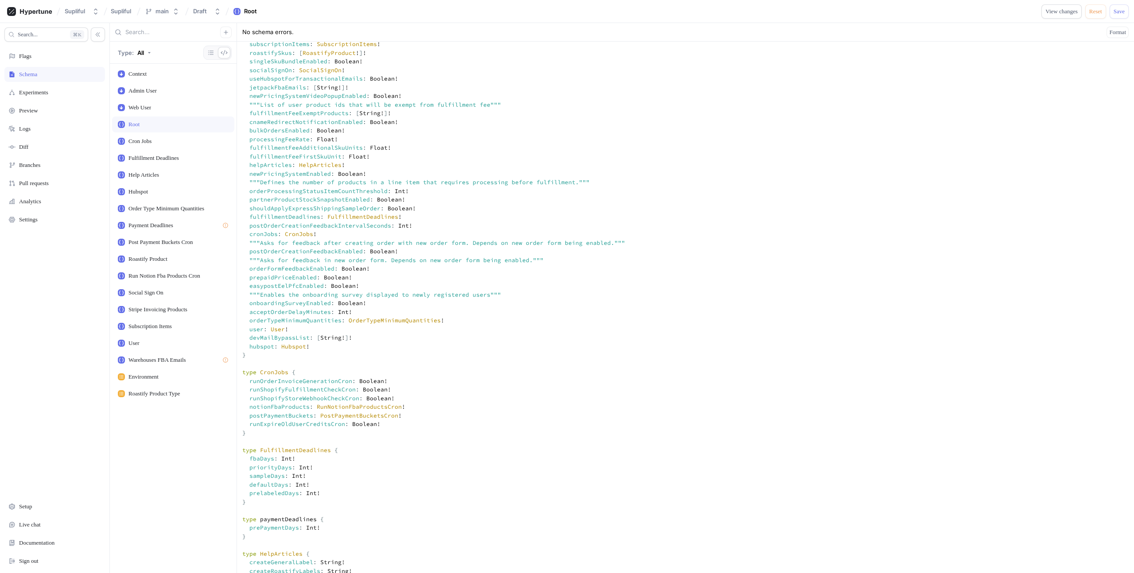
scroll to position [370, 0]
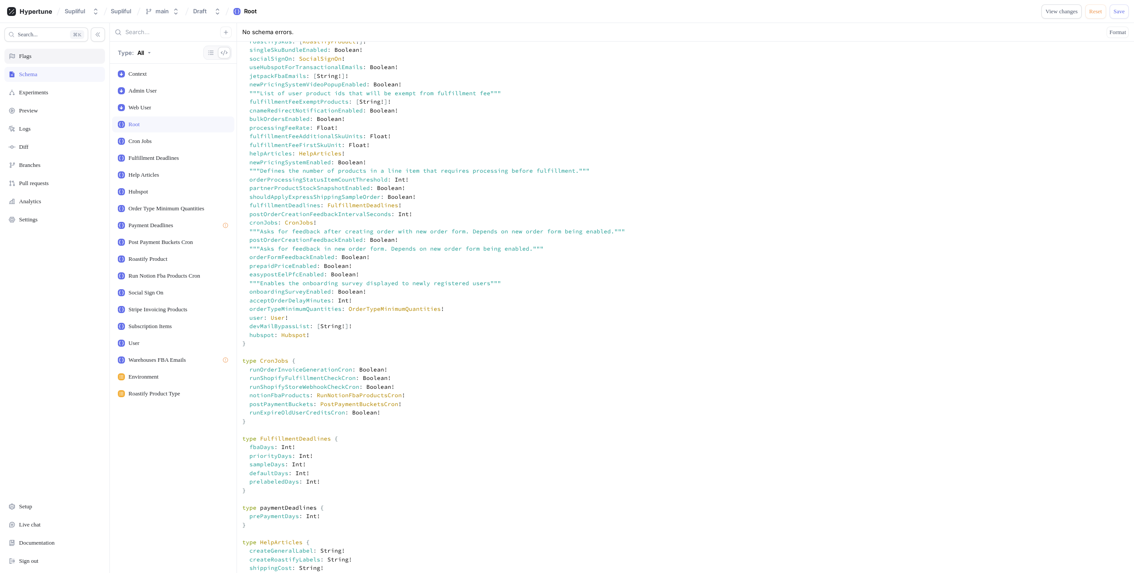
click at [37, 58] on div "Flags" at bounding box center [54, 56] width 93 height 7
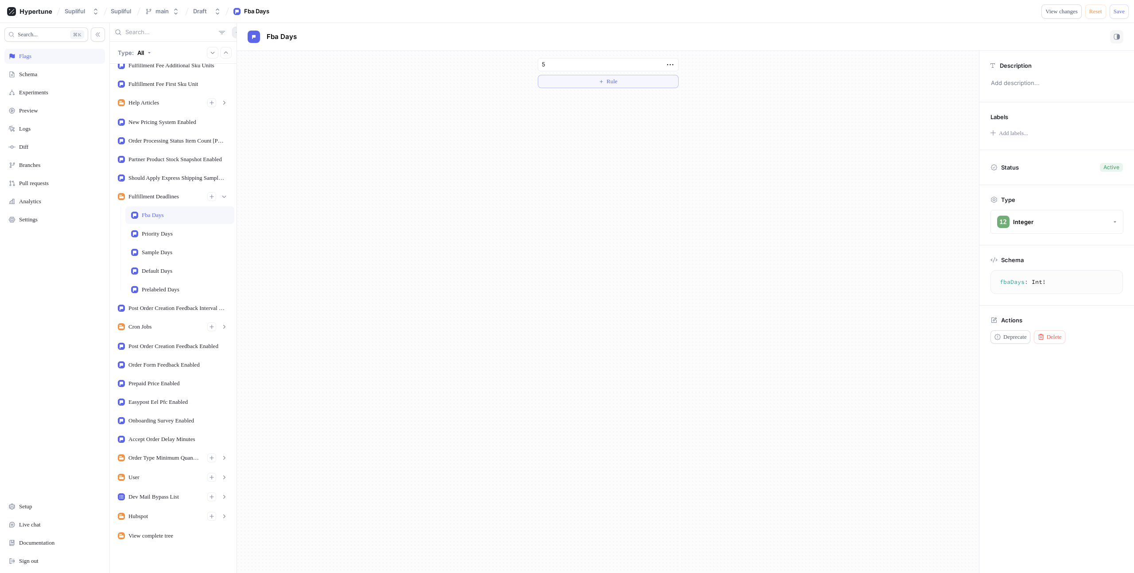
click at [235, 32] on icon "button" at bounding box center [237, 32] width 5 height 5
click at [33, 89] on div "Search... K Flags Schema Experiments Preview Logs Diff Branches Pull requests A…" at bounding box center [567, 298] width 1134 height 550
click at [32, 71] on div "Schema" at bounding box center [28, 74] width 18 height 7
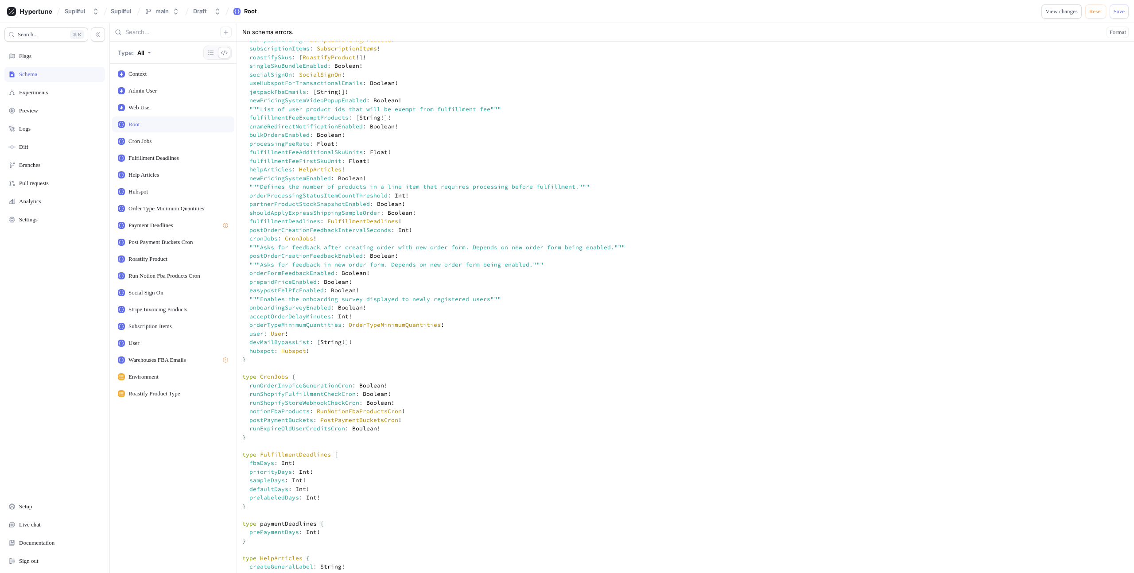
scroll to position [401, 0]
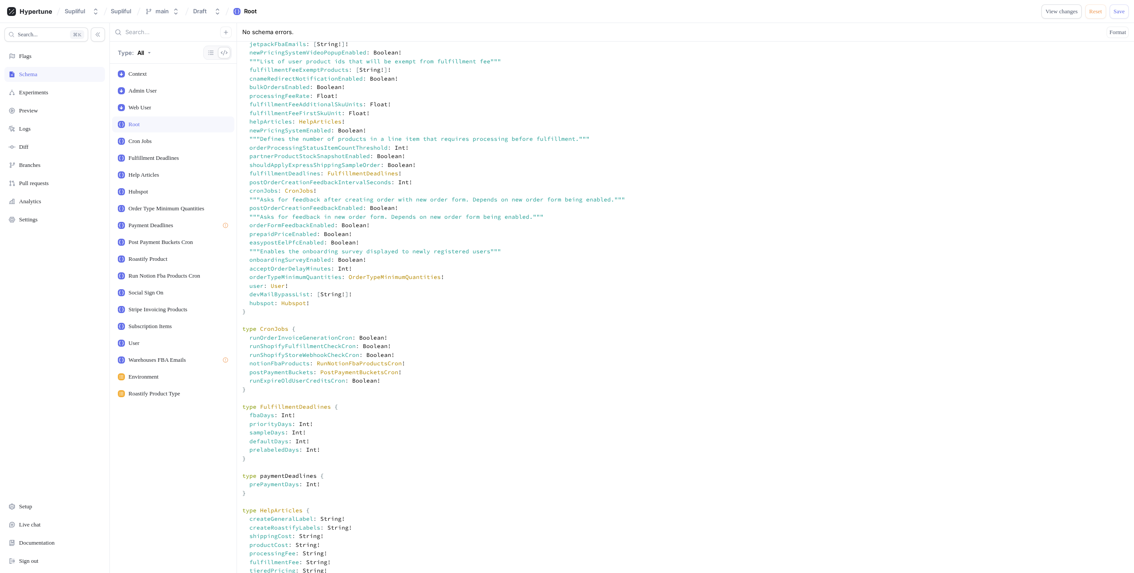
paste textarea "FulfillmentDeadlines"
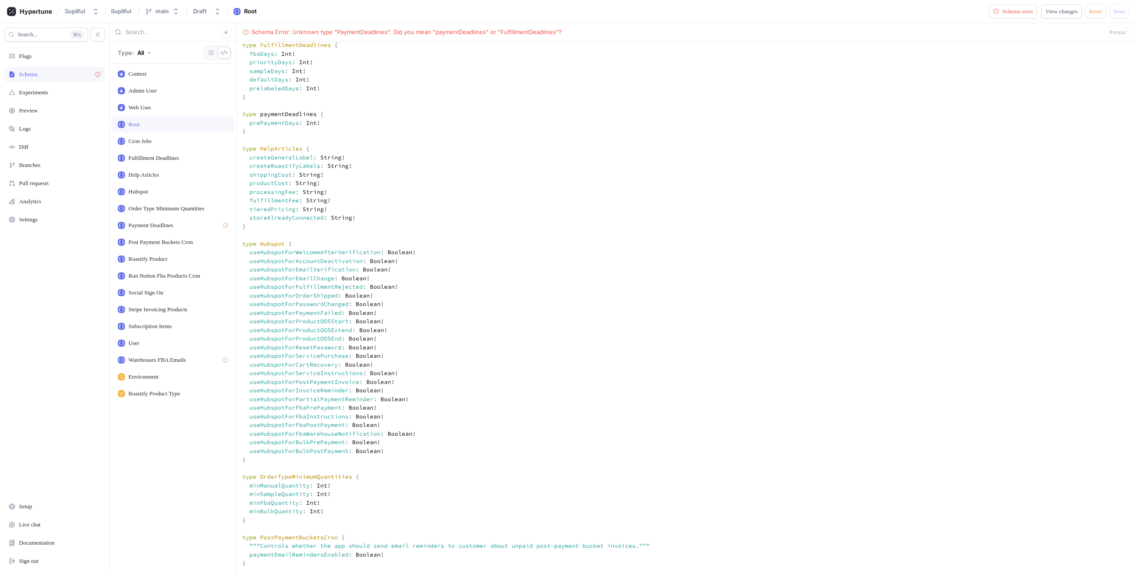
scroll to position [789, 0]
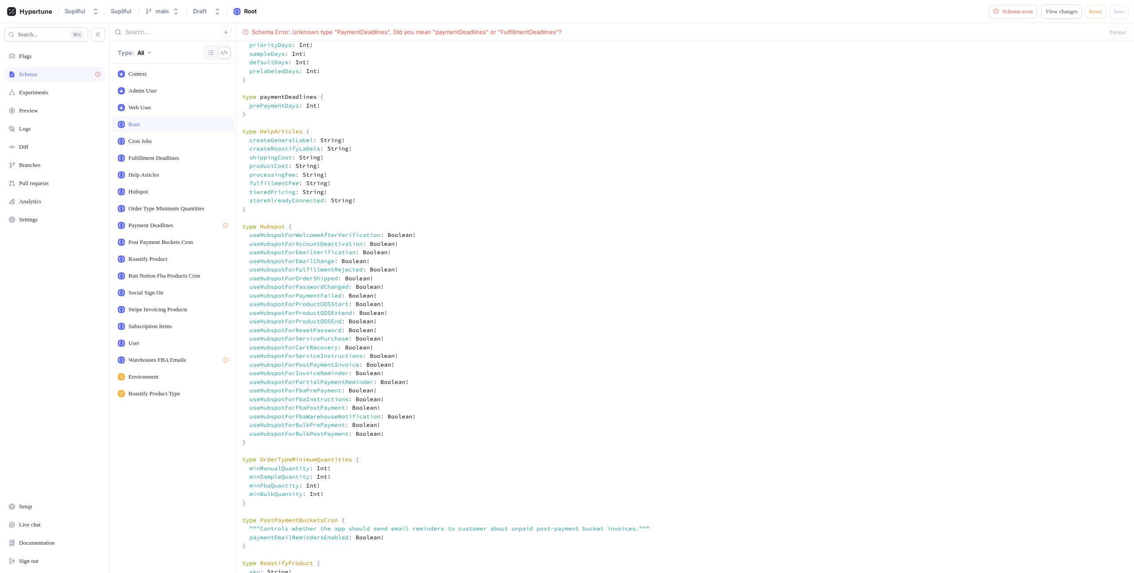
click at [263, 232] on textarea at bounding box center [685, 517] width 897 height 2239
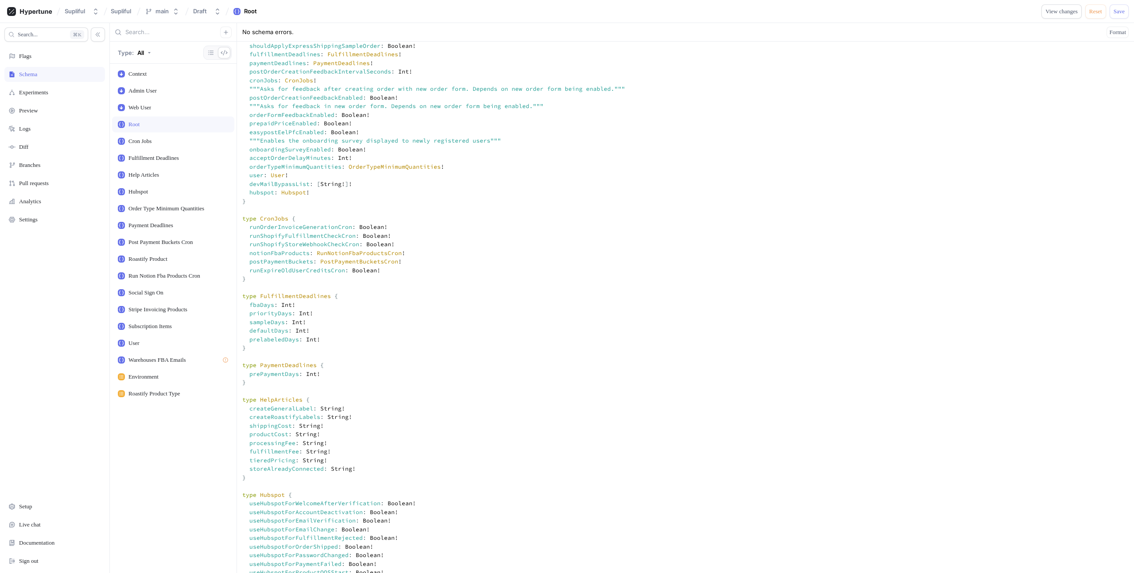
scroll to position [748, 0]
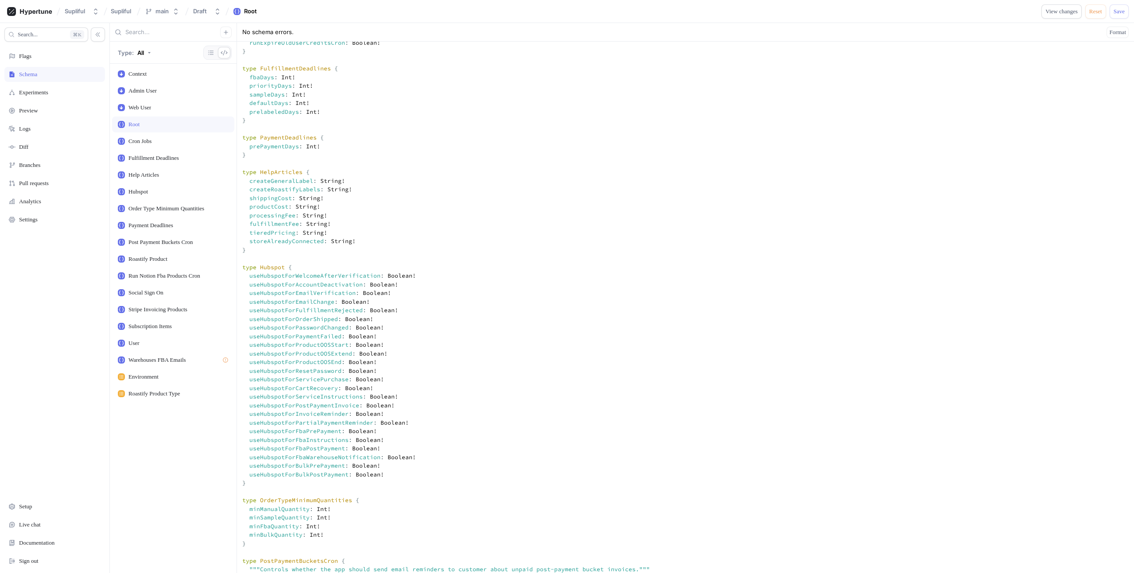
click at [276, 287] on textarea at bounding box center [685, 558] width 897 height 2239
click at [325, 272] on textarea at bounding box center [685, 558] width 897 height 2239
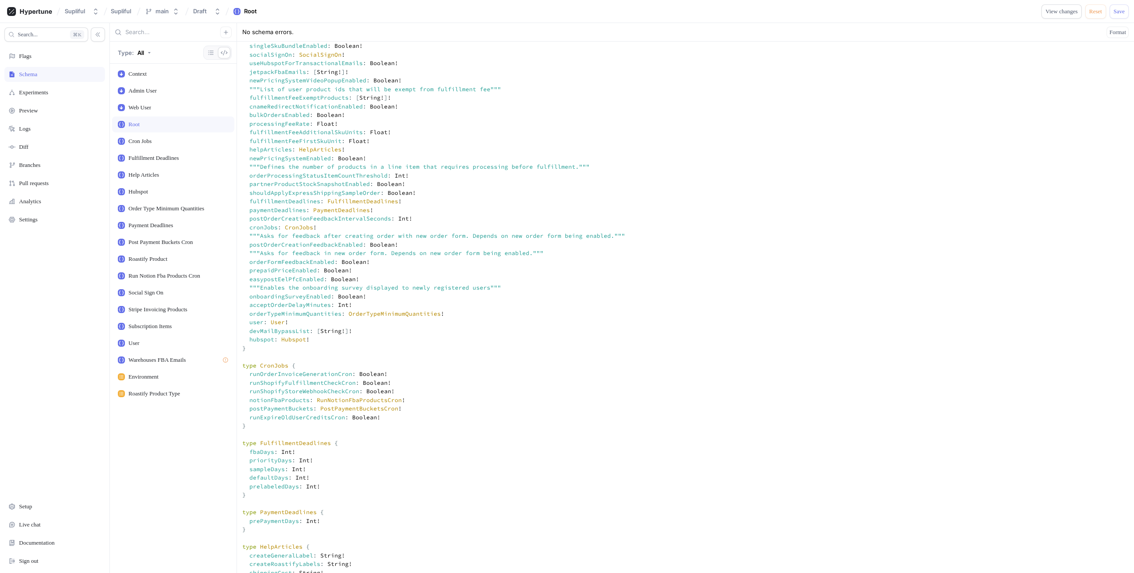
scroll to position [385, 0]
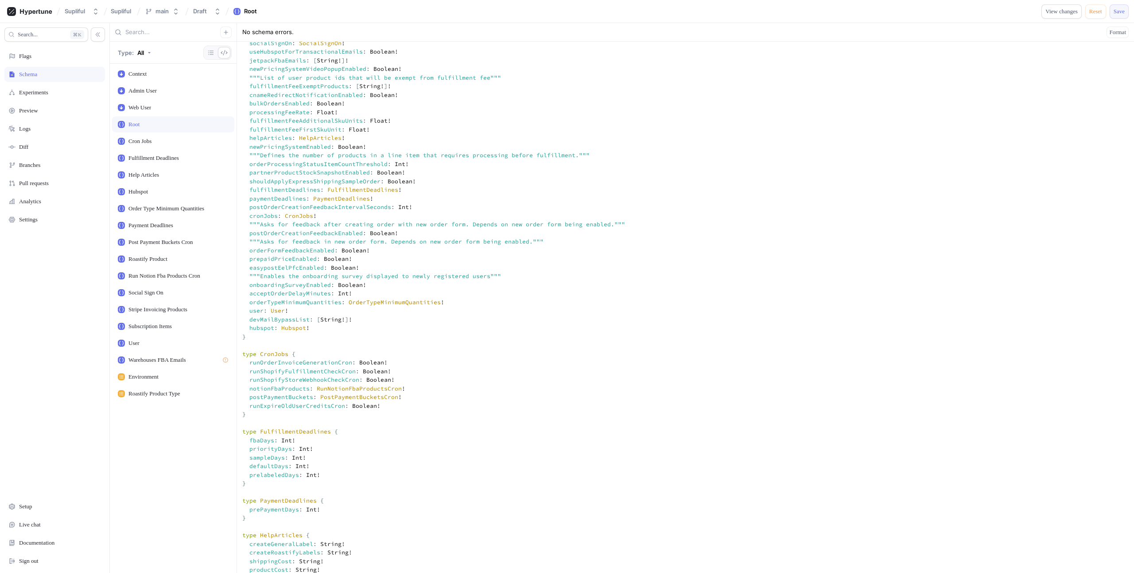
type textarea """" This `Context` input type is used for the `context` argument on your root f…"
click at [1118, 10] on span "Save" at bounding box center [1119, 11] width 11 height 5
click at [48, 90] on div "Experiments" at bounding box center [33, 92] width 29 height 7
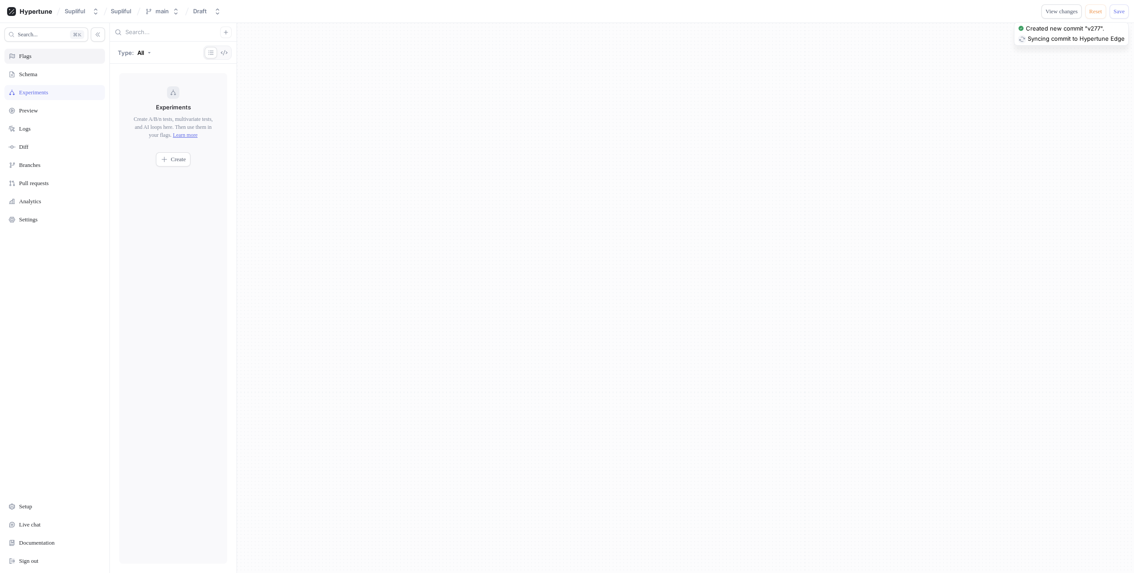
click at [44, 57] on div "Flags" at bounding box center [54, 56] width 93 height 7
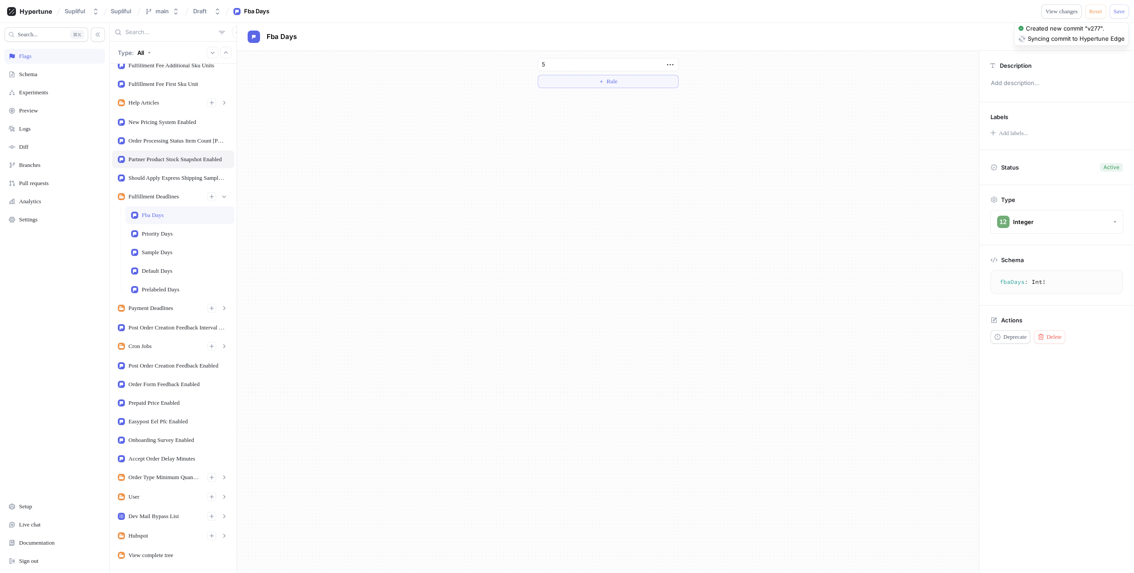
scroll to position [276, 0]
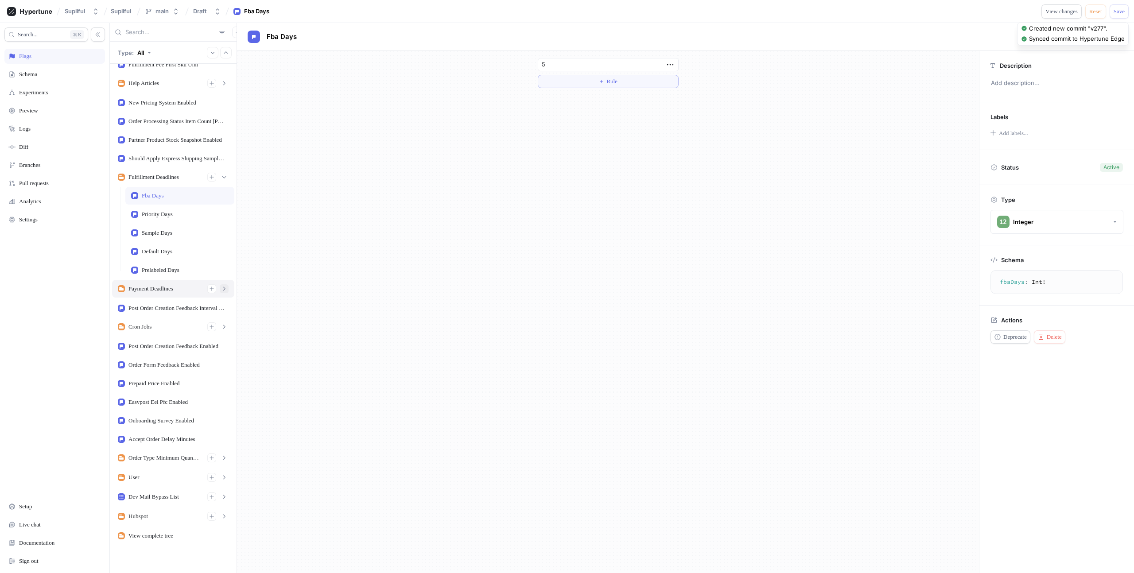
click at [223, 290] on icon "button" at bounding box center [224, 289] width 2 height 4
click at [179, 303] on div "Pre Payment Days" at bounding box center [179, 308] width 109 height 18
type input "0"
type textarea "prePaymentDays: Int!"
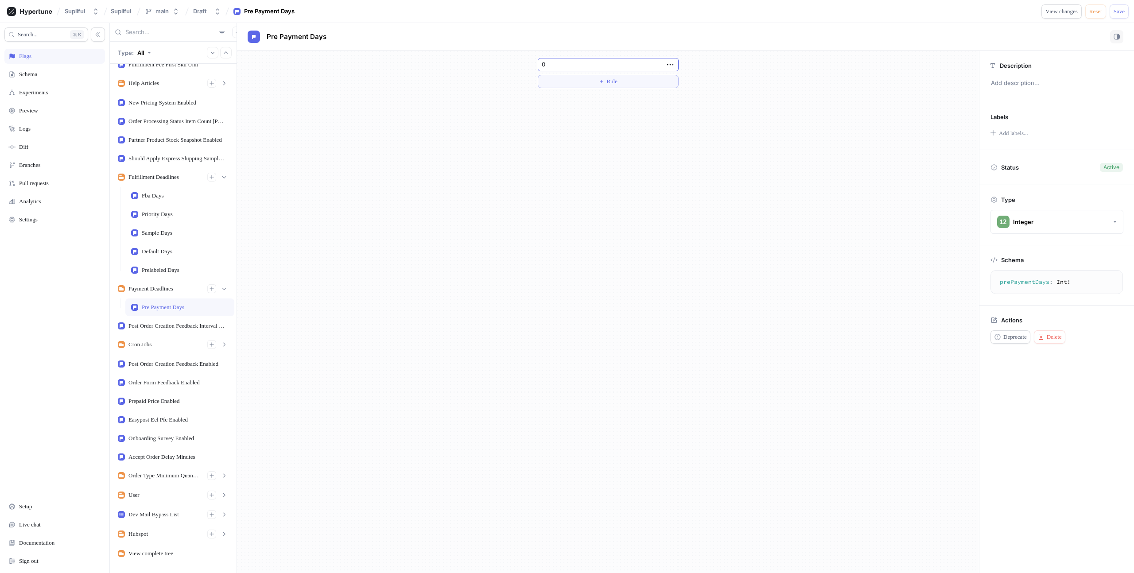
click at [569, 68] on input "0" at bounding box center [608, 64] width 141 height 13
type input "30"
click at [1118, 12] on span "Save" at bounding box center [1119, 11] width 11 height 5
click at [1116, 13] on span "Save" at bounding box center [1119, 11] width 11 height 5
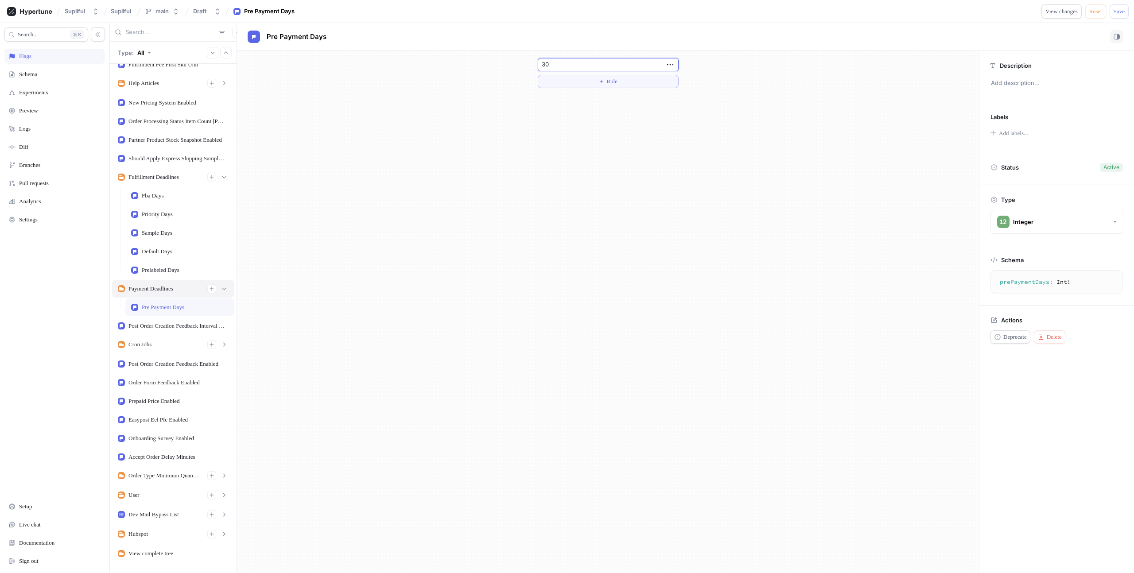
click at [171, 288] on div "Payment Deadlines" at bounding box center [150, 288] width 45 height 7
click at [165, 300] on div "Pre Payment Days" at bounding box center [179, 308] width 109 height 18
type textarea "prePaymentDays: Int!"
click at [30, 71] on div "Schema" at bounding box center [28, 74] width 18 height 7
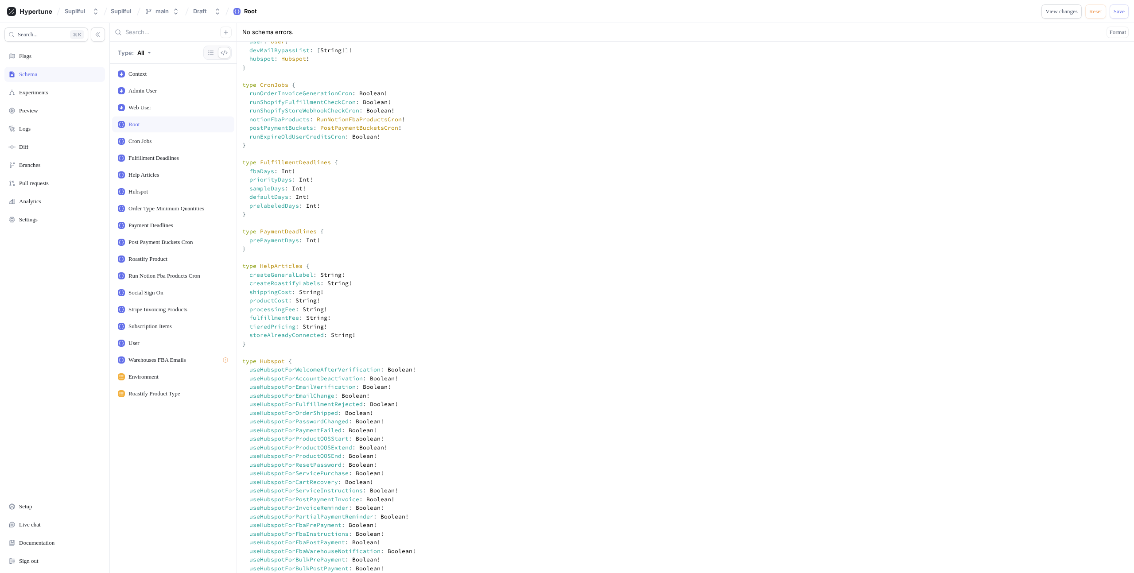
scroll to position [369, 0]
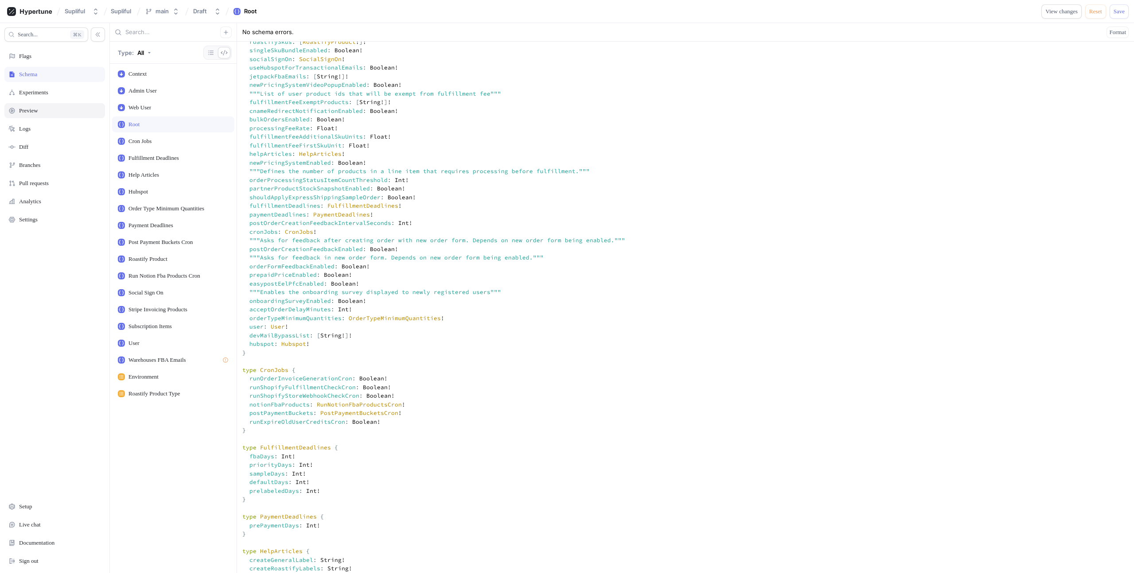
click at [47, 113] on div "Preview" at bounding box center [54, 110] width 93 height 7
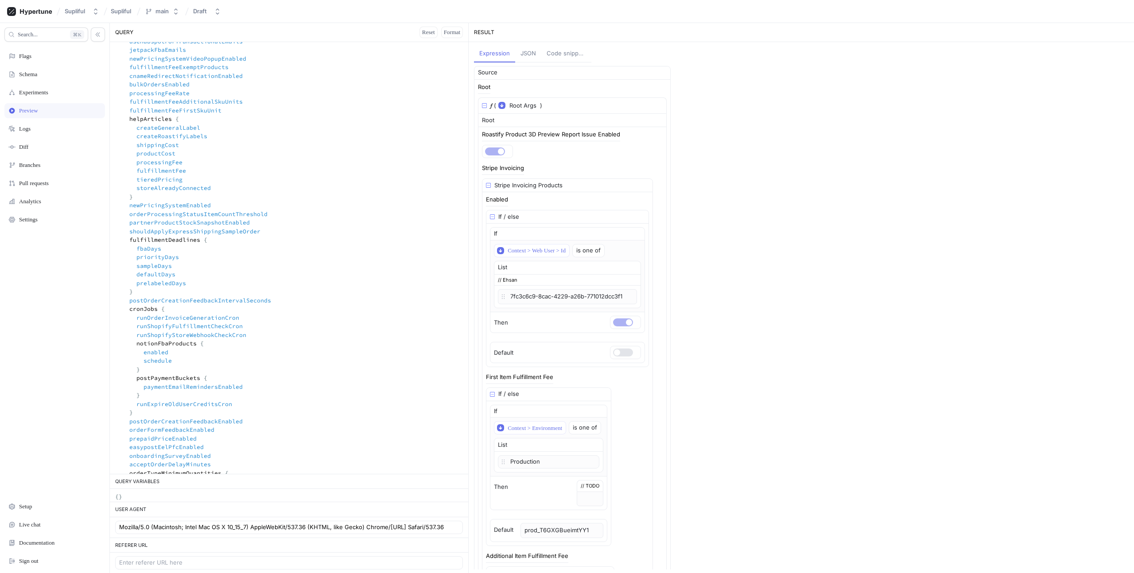
scroll to position [344, 0]
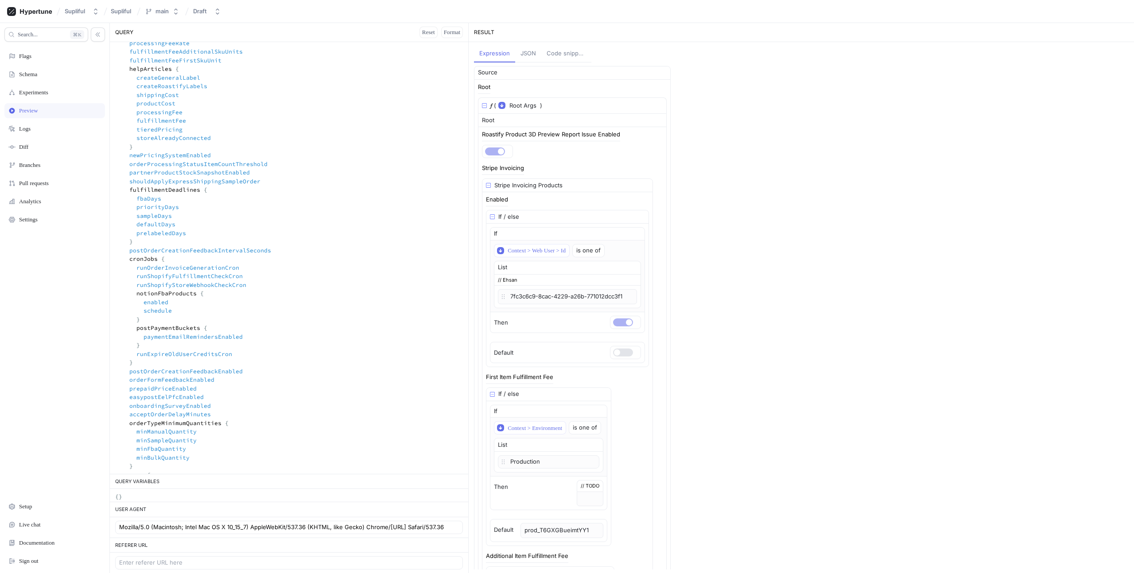
click at [202, 187] on textarea at bounding box center [289, 228] width 358 height 1061
click at [207, 187] on textarea at bounding box center [289, 228] width 358 height 1061
click at [152, 242] on textarea at bounding box center [289, 228] width 358 height 1061
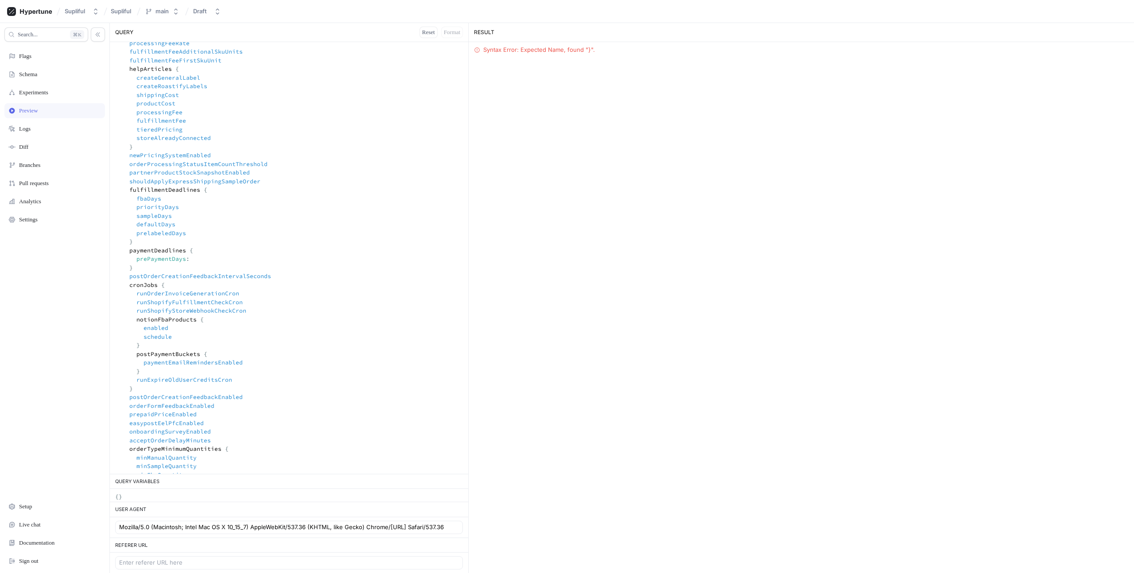
type textarea "# To set up the SDK, follow the quickstart: # https://docs.hypertune.com/quicks…"
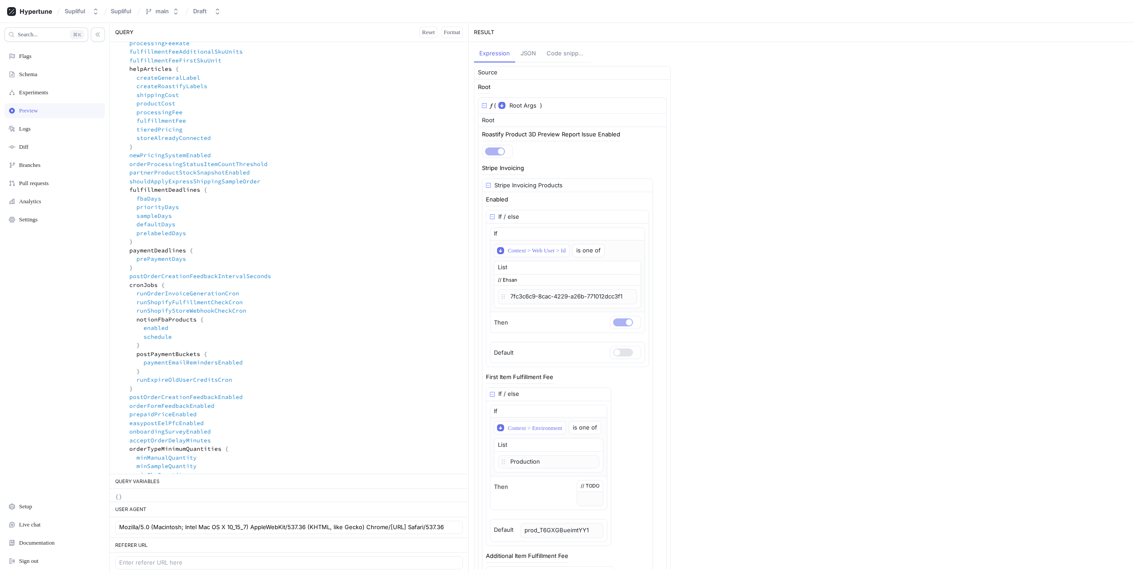
click at [263, 211] on textarea at bounding box center [289, 241] width 358 height 1087
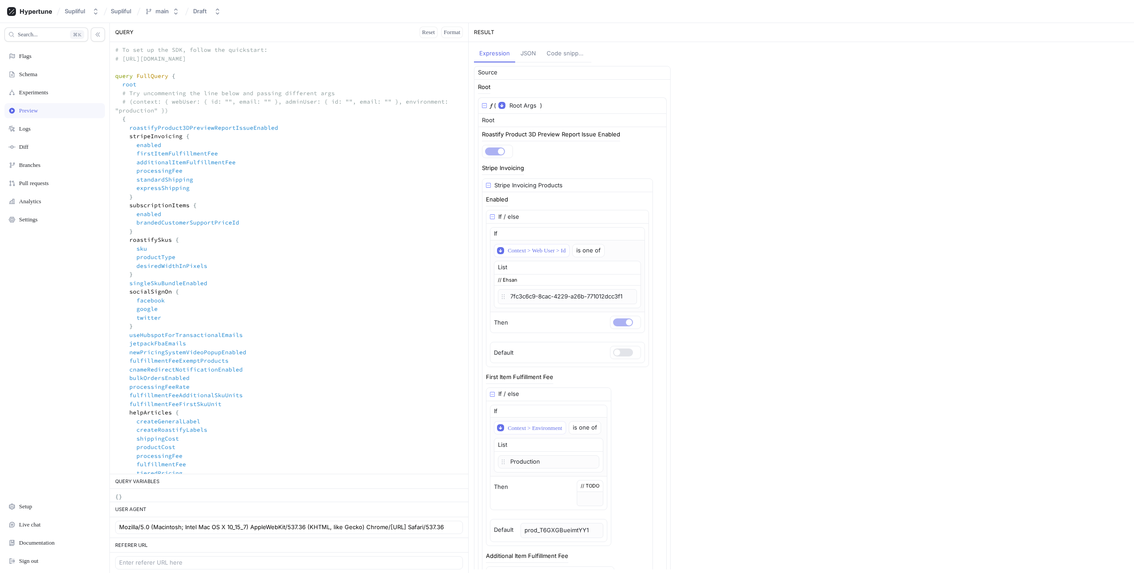
scroll to position [344, 0]
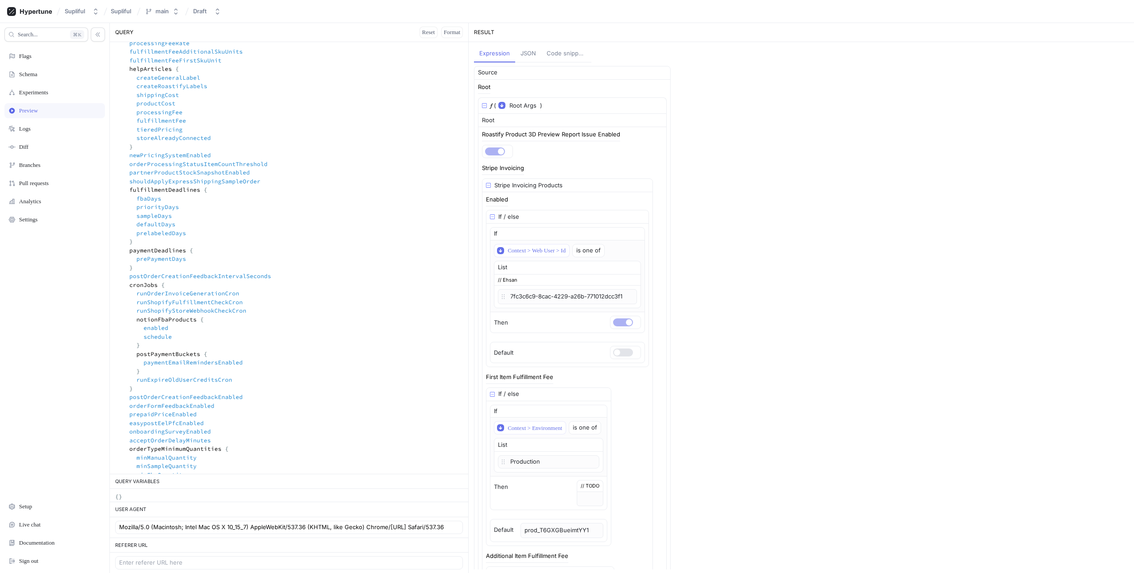
click at [36, 51] on div "Flags" at bounding box center [54, 56] width 101 height 15
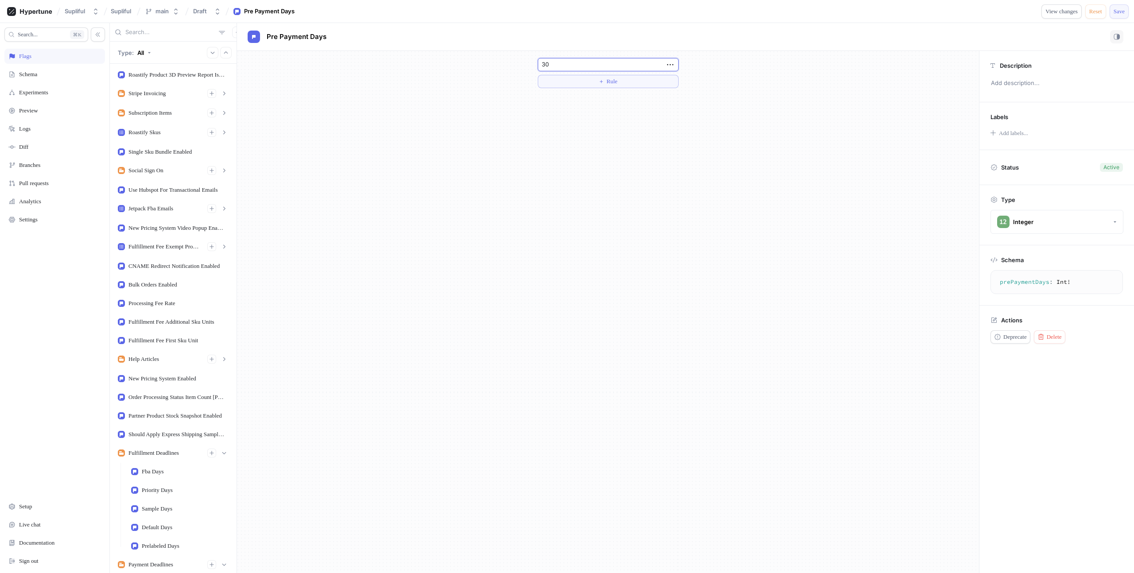
click at [1114, 12] on span "Save" at bounding box center [1119, 11] width 11 height 5
click at [33, 70] on div "Schema" at bounding box center [54, 74] width 101 height 15
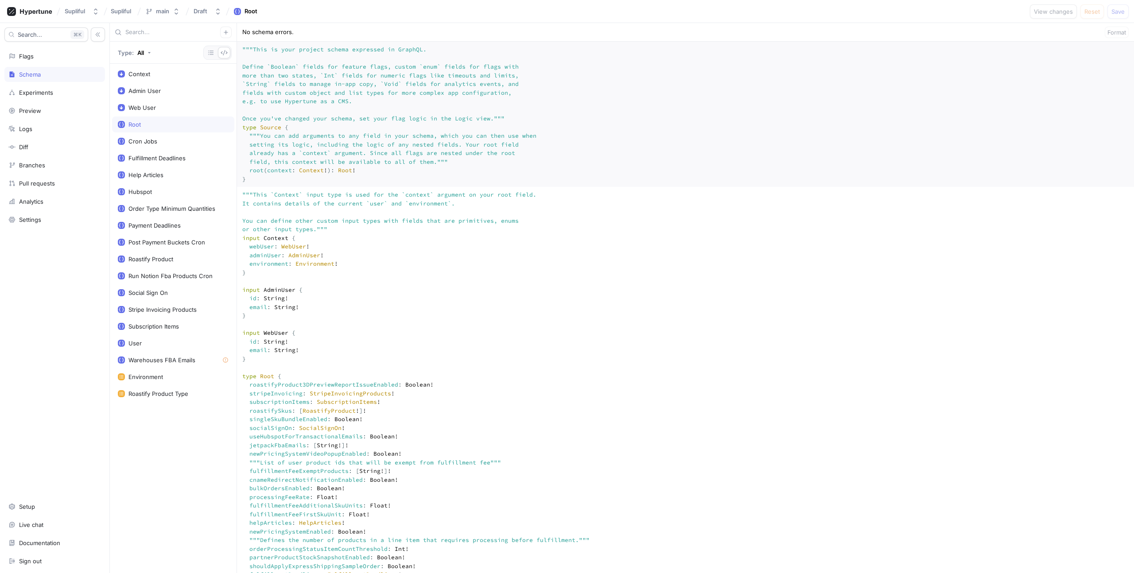
click at [342, 187] on textarea """" This is your project schema expressed in GraphQL. Define `Boolean` fields f…" at bounding box center [685, 114] width 897 height 145
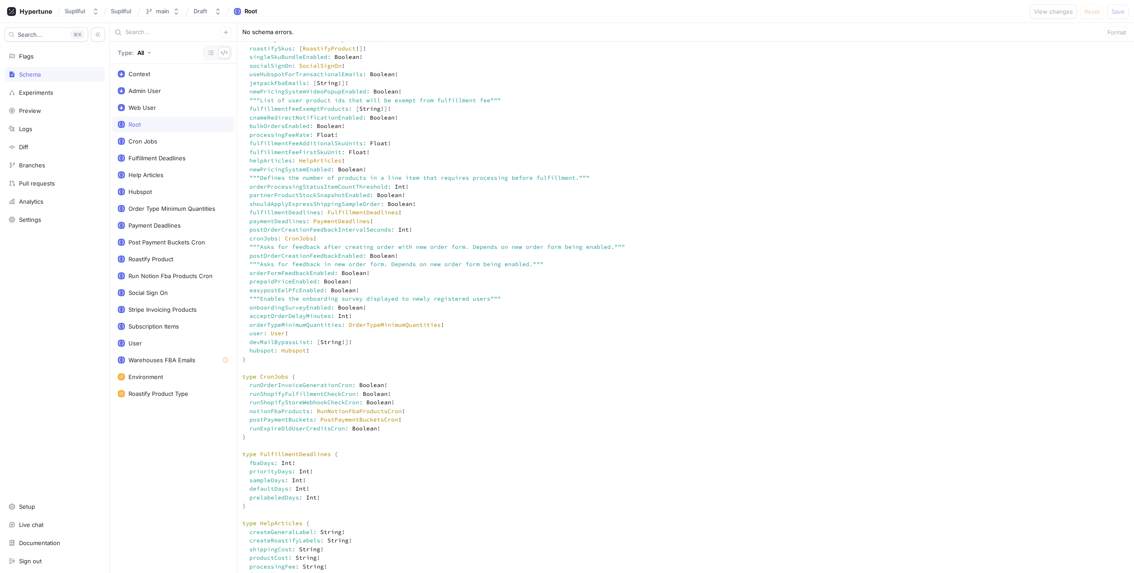
scroll to position [1105, 0]
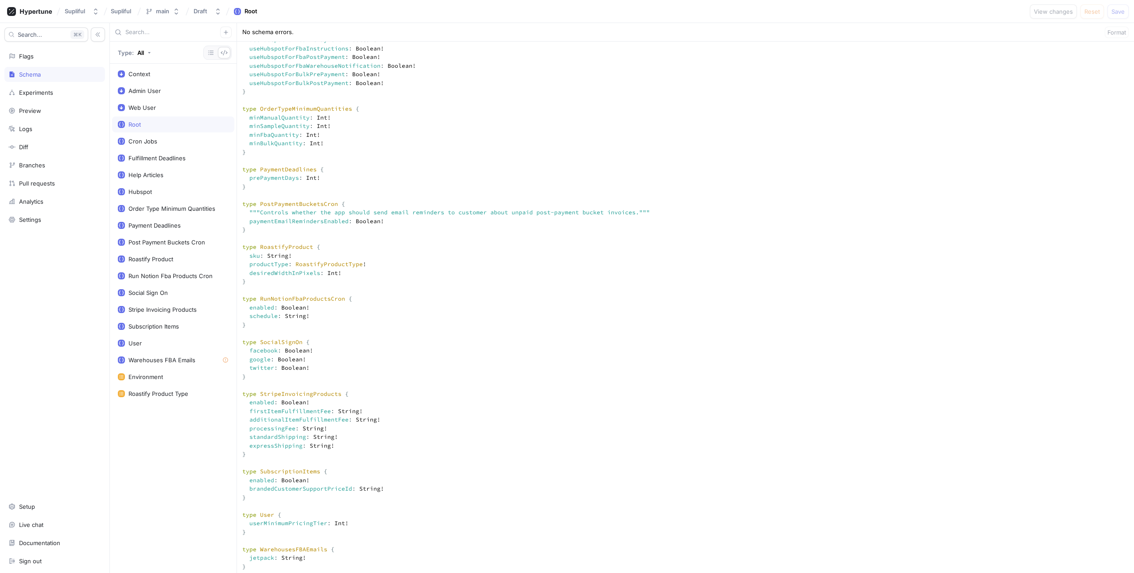
click at [317, 314] on textarea at bounding box center [685, 201] width 897 height 2239
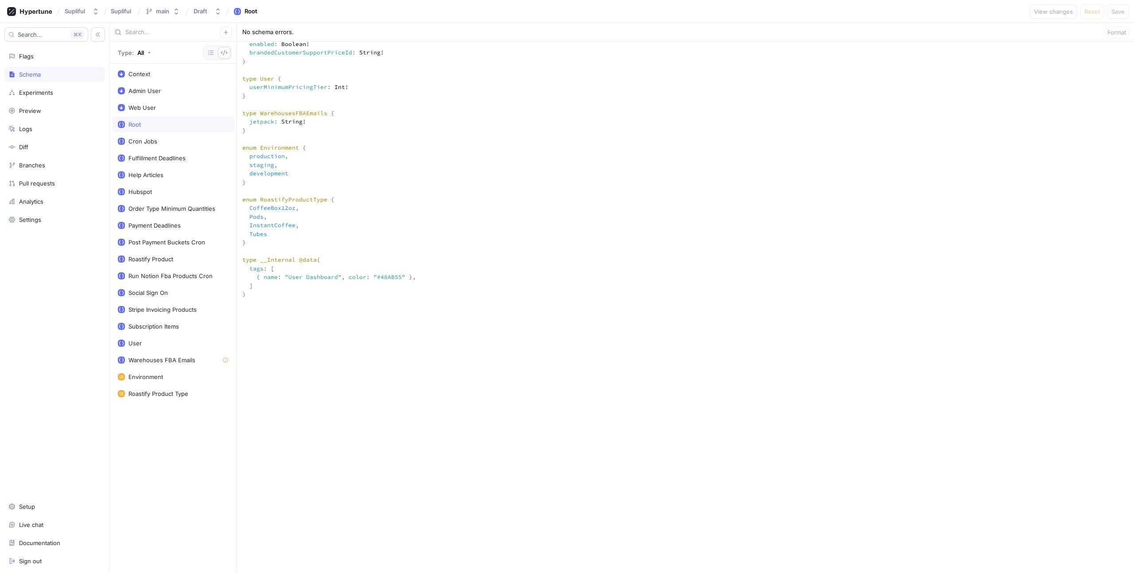
scroll to position [1167, 0]
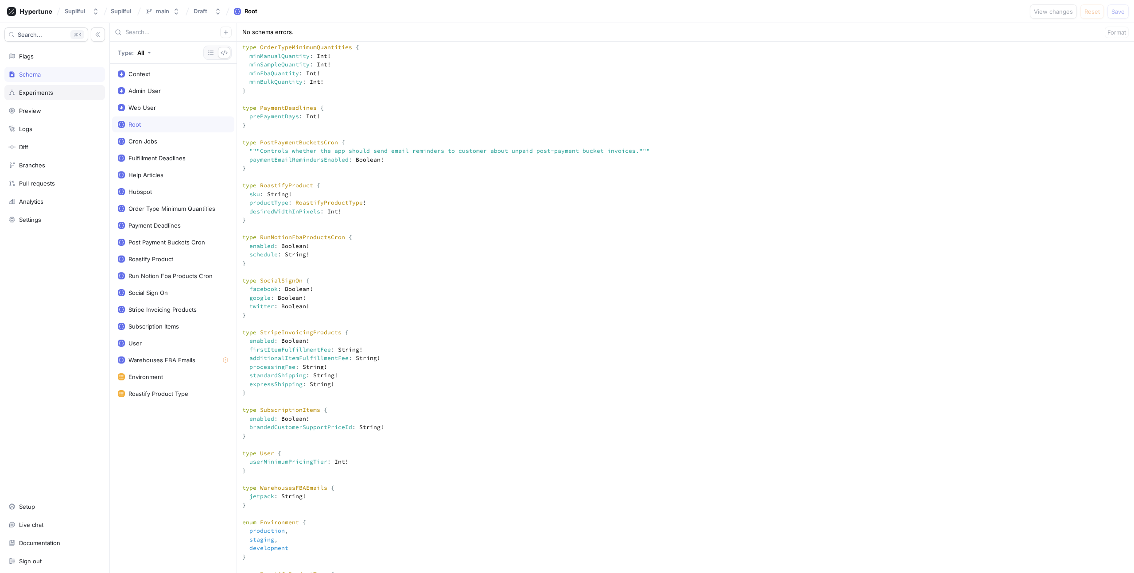
click at [42, 93] on div "Experiments" at bounding box center [36, 92] width 34 height 7
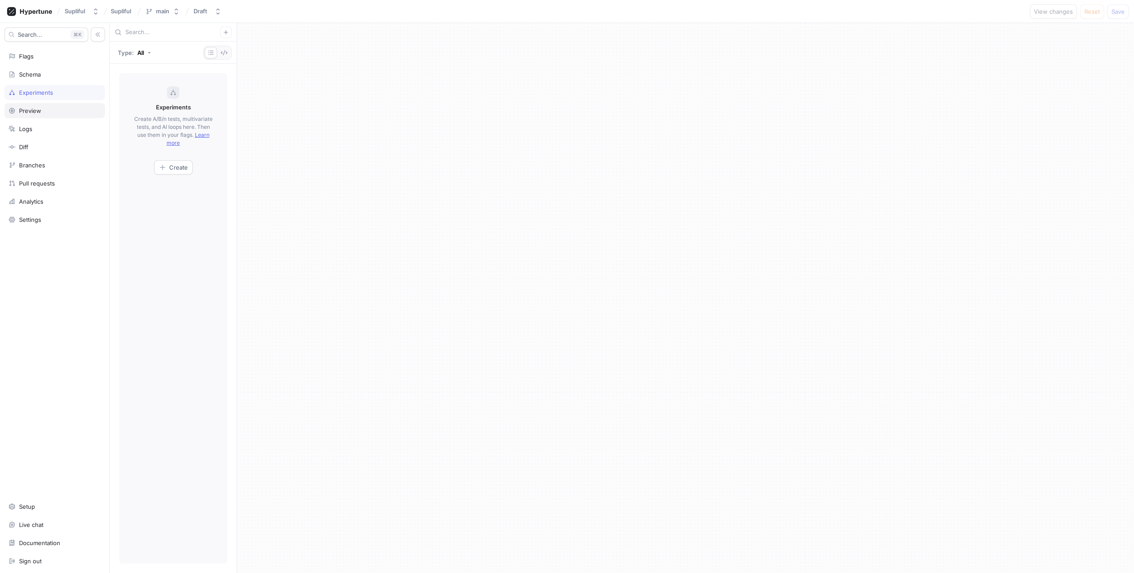
click at [31, 115] on div "Preview" at bounding box center [54, 110] width 101 height 15
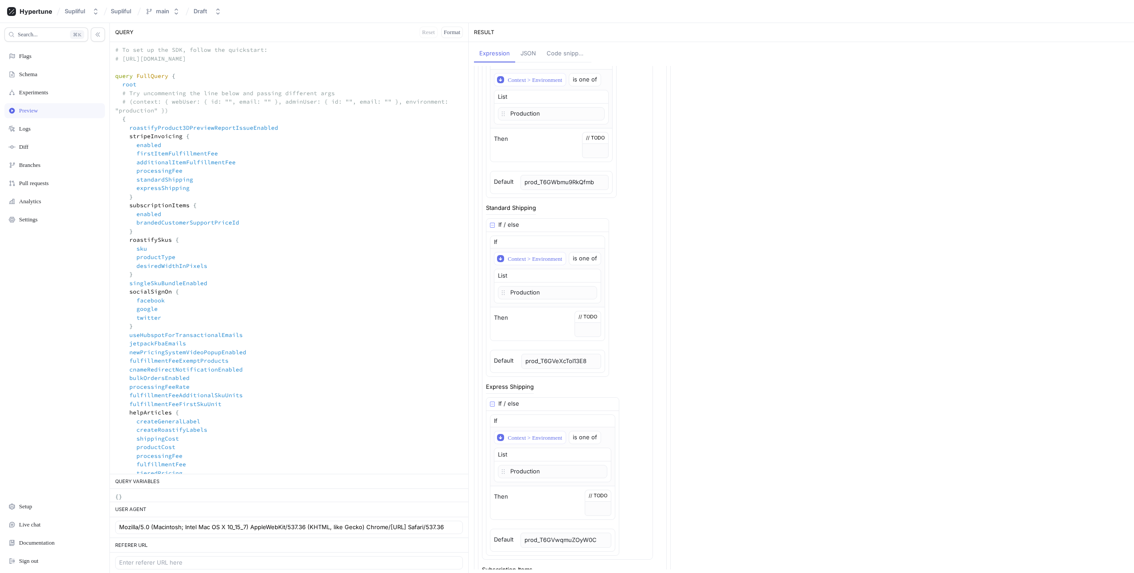
scroll to position [1050, 0]
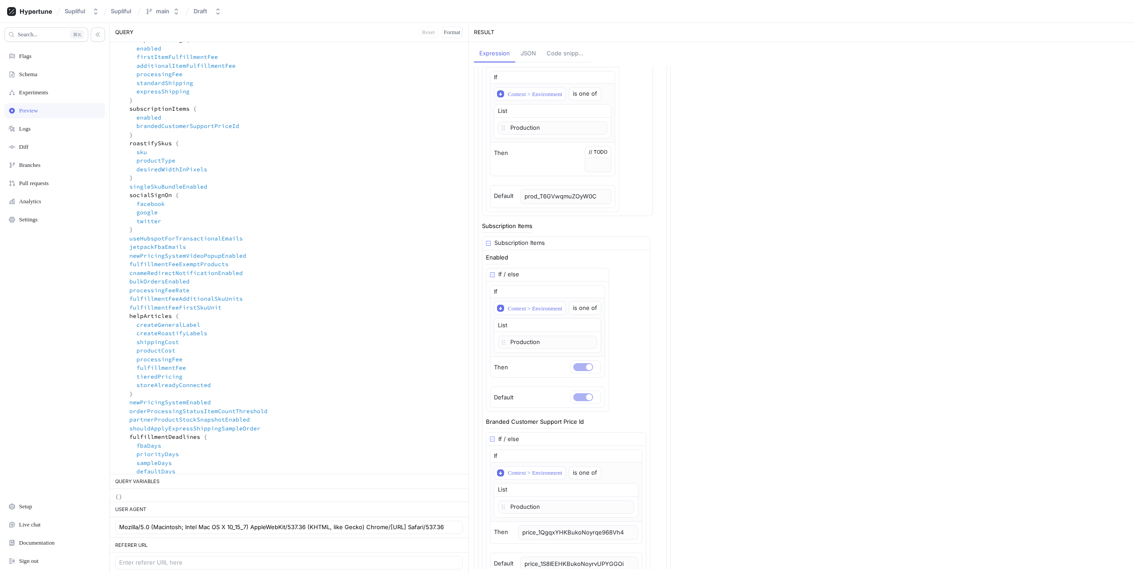
scroll to position [0, 0]
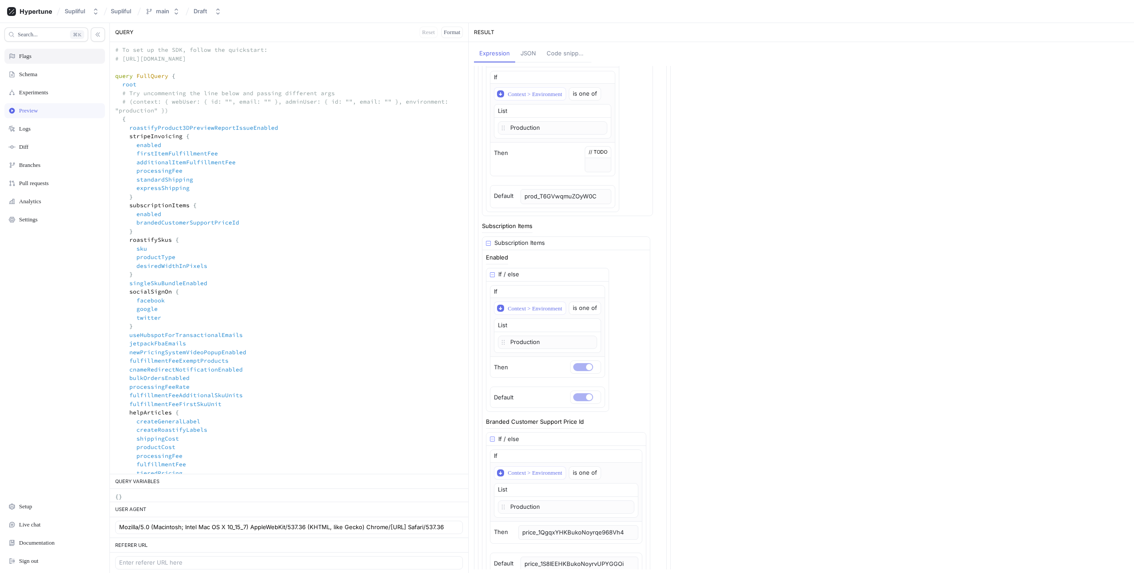
click at [24, 55] on div "Flags" at bounding box center [25, 56] width 12 height 7
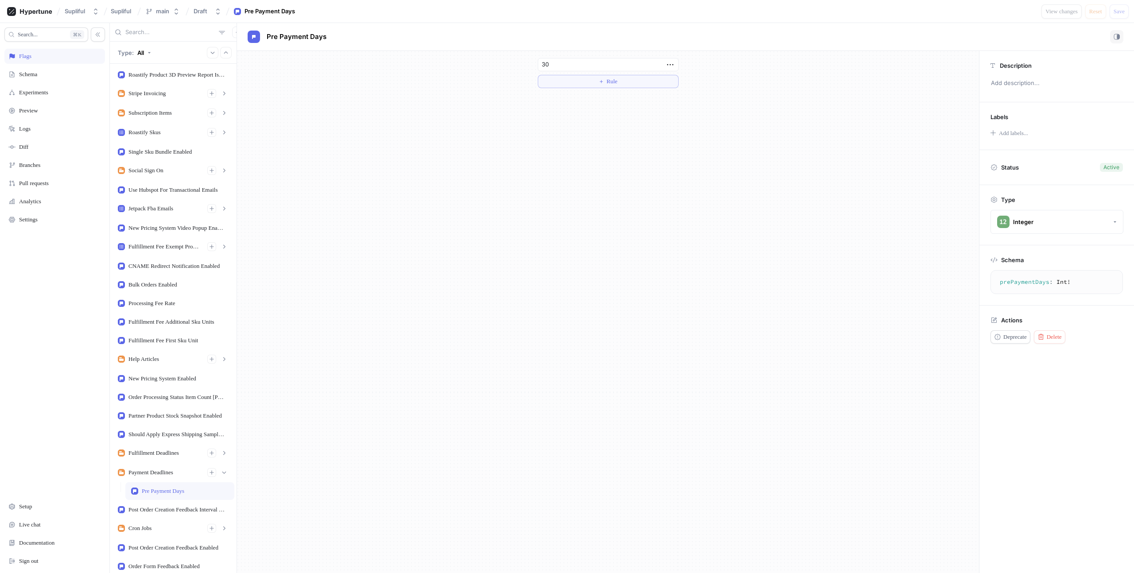
click at [465, 12] on div "Supliful Supliful main Draft Pre Payment Days View changes Reset Save" at bounding box center [567, 11] width 1134 height 23
click at [167, 476] on div "Payment Deadlines" at bounding box center [150, 472] width 45 height 7
type textarea "paymentDeadlines: PaymentDeadlines!"
click at [1025, 280] on textarea "paymentDeadlines: PaymentDeadlines!" at bounding box center [1061, 286] width 132 height 24
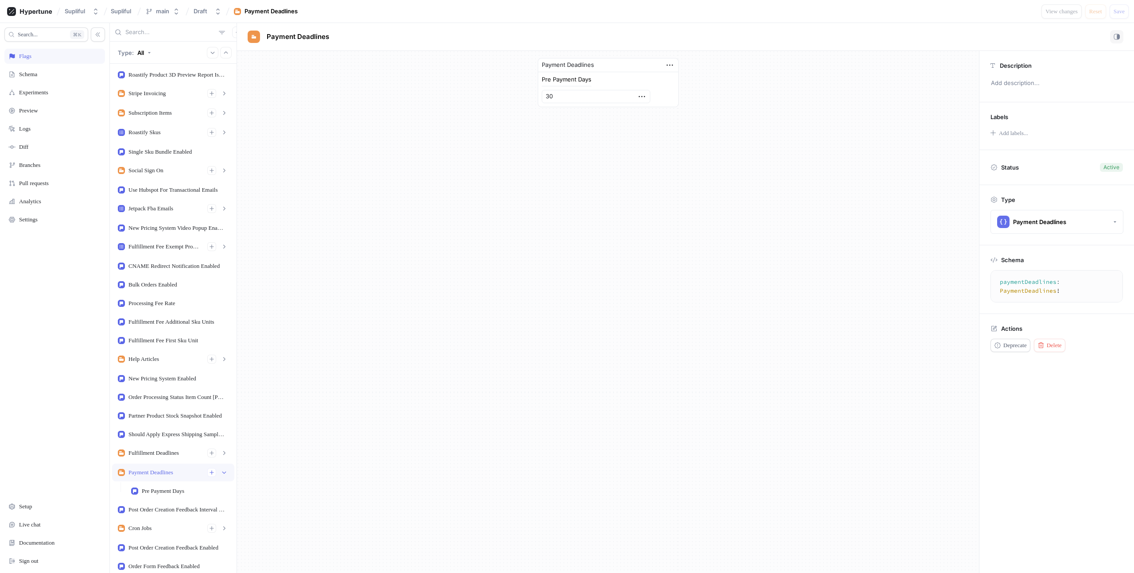
click at [570, 78] on div "Pre Payment Days" at bounding box center [567, 80] width 50 height 6
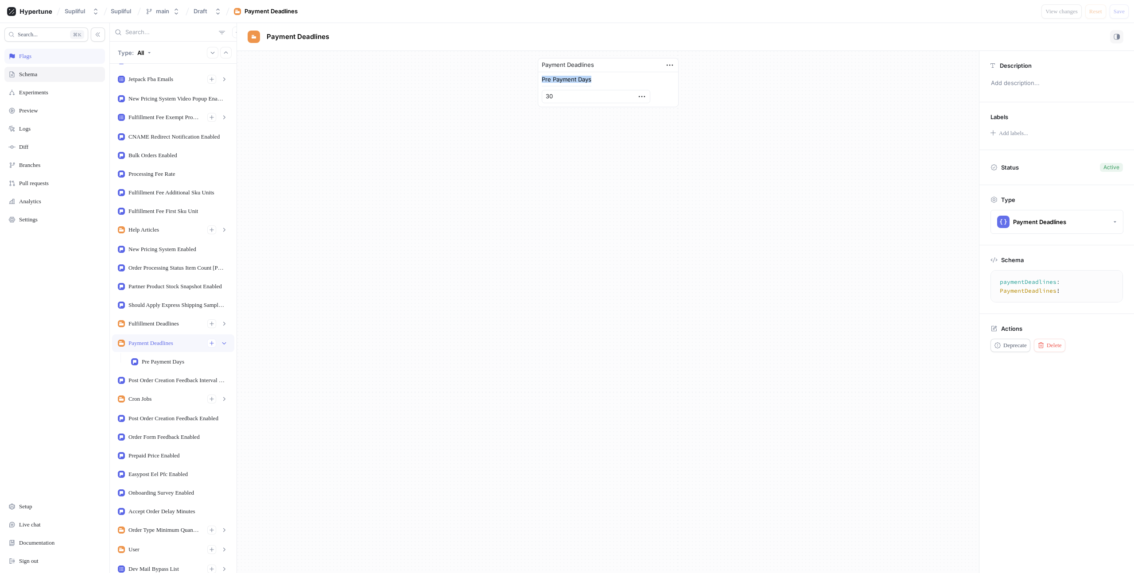
click at [63, 76] on div "Schema" at bounding box center [54, 74] width 93 height 7
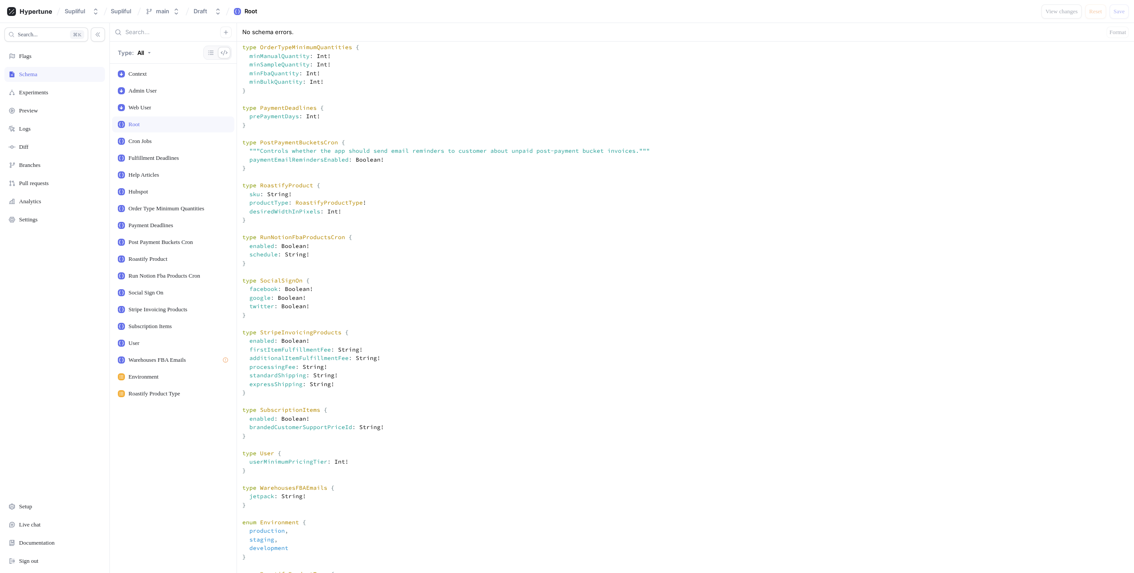
click at [299, 214] on textarea at bounding box center [685, 139] width 897 height 2239
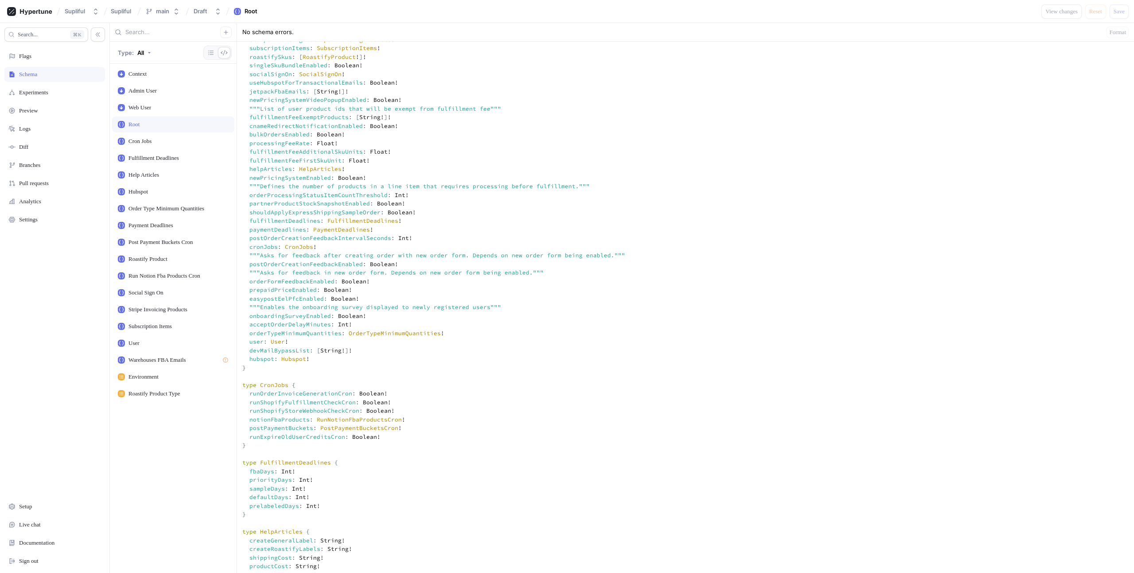
scroll to position [648, 0]
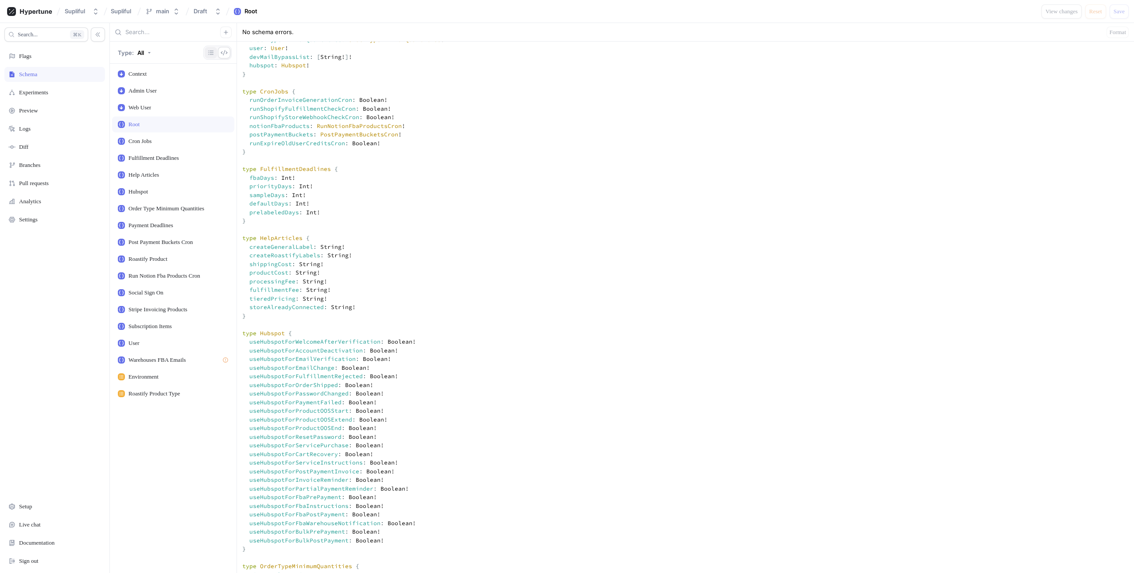
click at [213, 52] on icon "button" at bounding box center [210, 52] width 7 height 7
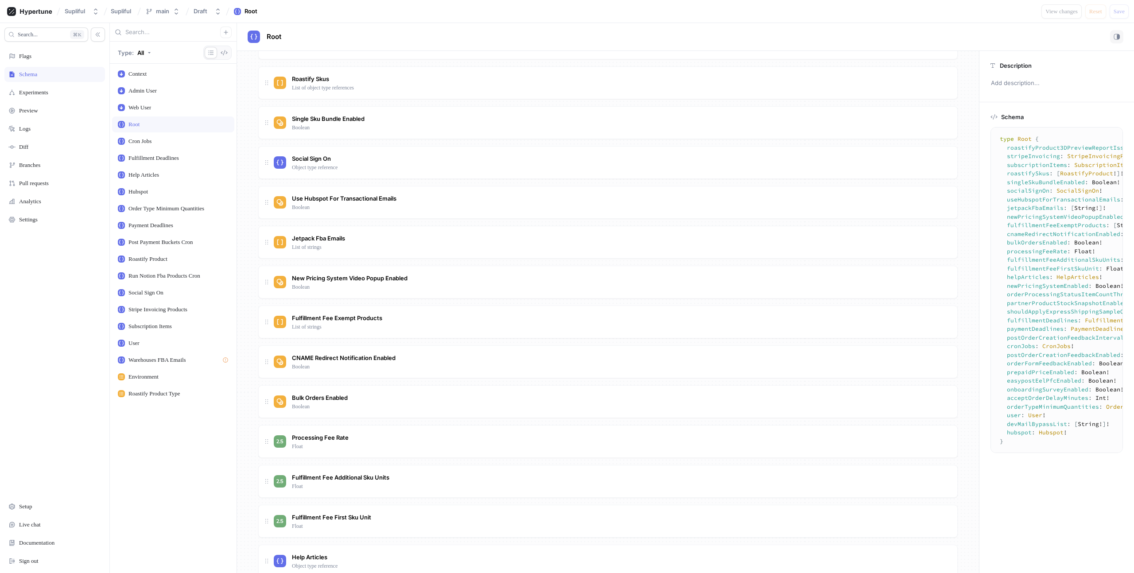
scroll to position [627, 0]
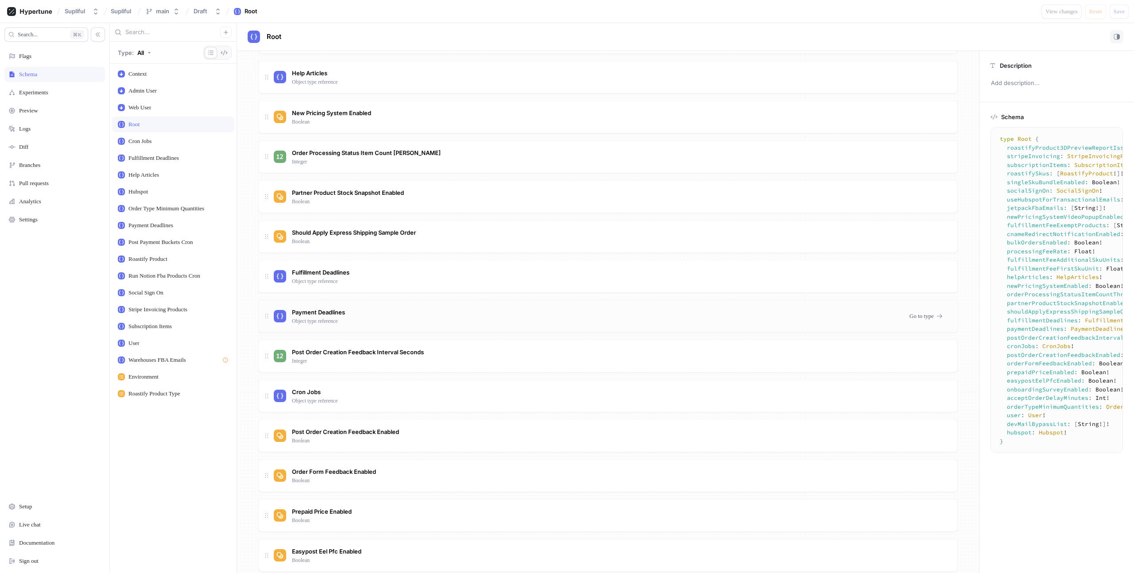
click at [391, 317] on div "Payment Deadlines Object type reference" at bounding box center [588, 316] width 629 height 18
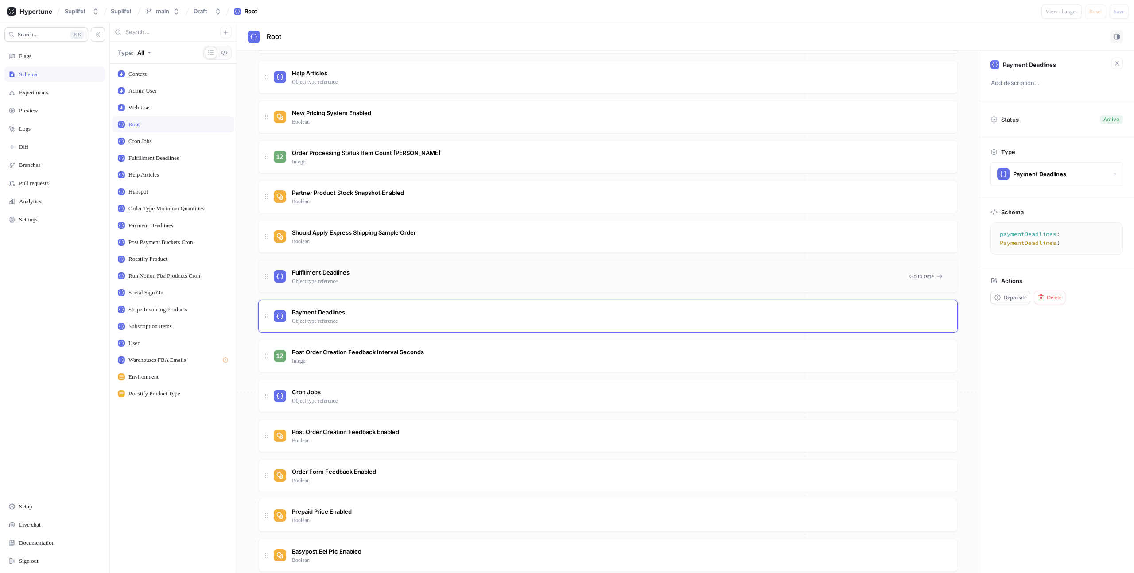
click at [490, 274] on div "Fulfillment Deadlines Object type reference" at bounding box center [588, 277] width 629 height 18
click at [470, 305] on div "Payment Deadlines Object type reference Go to type" at bounding box center [608, 316] width 700 height 33
type textarea "fulfillmentDeadlines: FulfillmentDeadlines!"
click at [478, 273] on div "Fulfillment Deadlines Object type reference" at bounding box center [588, 277] width 629 height 18
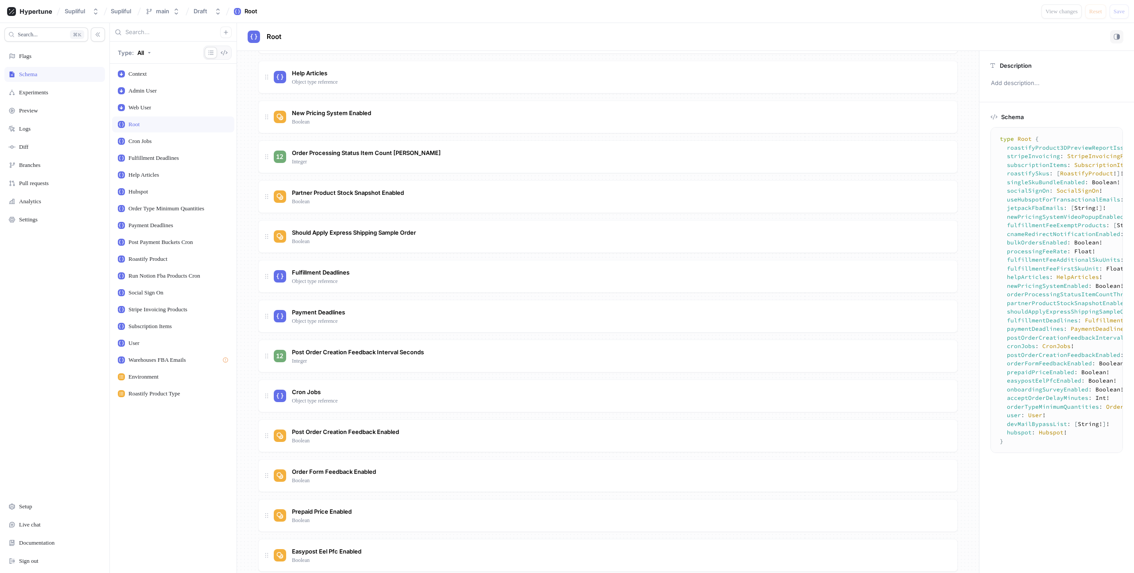
click at [472, 295] on div "Roastify Product 3D Preview Report Issue Enabled Boolean Stripe Invoicing Objec…" at bounding box center [608, 137] width 700 height 1349
click at [475, 272] on div "Fulfillment Deadlines Object type reference" at bounding box center [588, 277] width 629 height 18
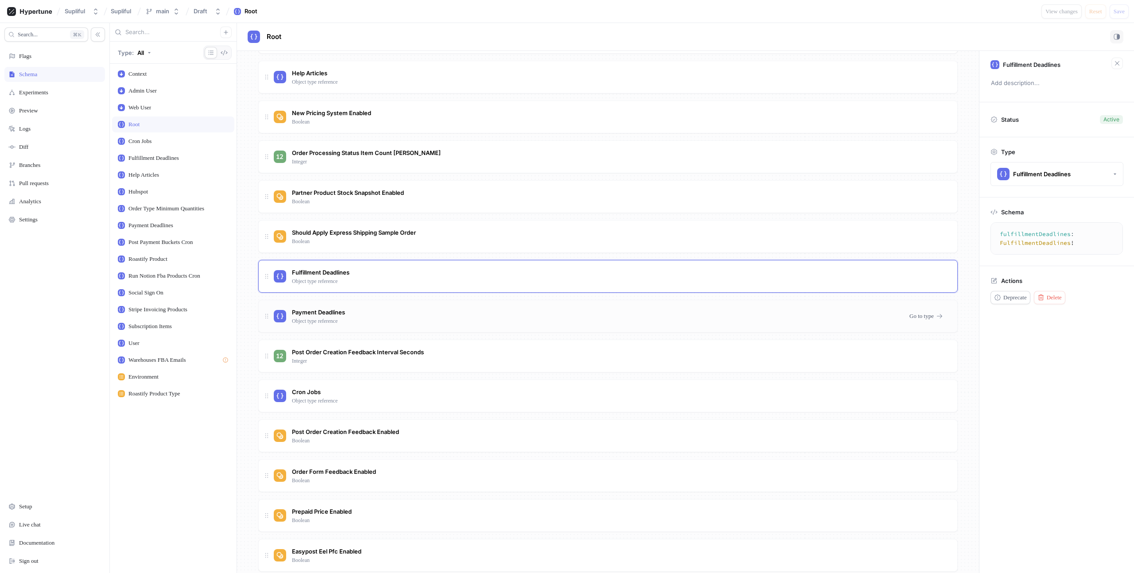
click at [460, 304] on div "Payment Deadlines Object type reference Go to type" at bounding box center [608, 316] width 700 height 33
click at [471, 280] on div "Fulfillment Deadlines Object type reference" at bounding box center [588, 277] width 629 height 18
click at [467, 306] on div "Payment Deadlines Object type reference Go to type" at bounding box center [608, 316] width 700 height 33
click at [466, 319] on div "Payment Deadlines Object type reference" at bounding box center [588, 316] width 629 height 18
click at [453, 284] on div "Fulfillment Deadlines Object type reference" at bounding box center [588, 277] width 629 height 18
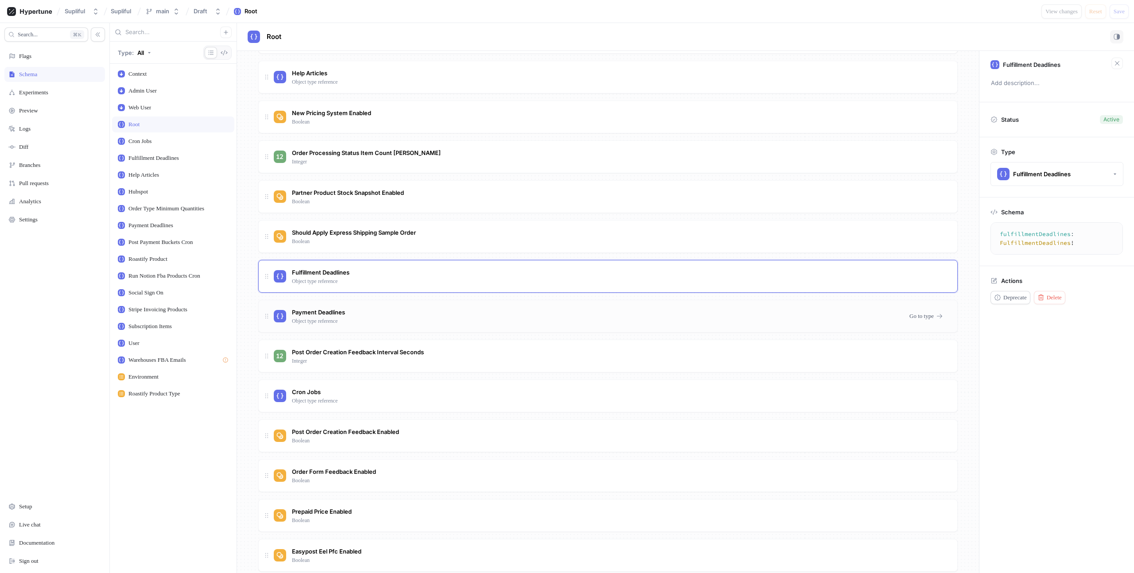
click at [453, 314] on div "Payment Deadlines Object type reference" at bounding box center [588, 316] width 629 height 18
type textarea "fulfillmentDeadlines: FulfillmentDeadlines!"
click at [452, 263] on div "Fulfillment Deadlines Object type reference Go to type" at bounding box center [608, 276] width 700 height 33
click at [444, 296] on div "Roastify Product 3D Preview Report Issue Enabled Boolean Stripe Invoicing Objec…" at bounding box center [608, 137] width 700 height 1349
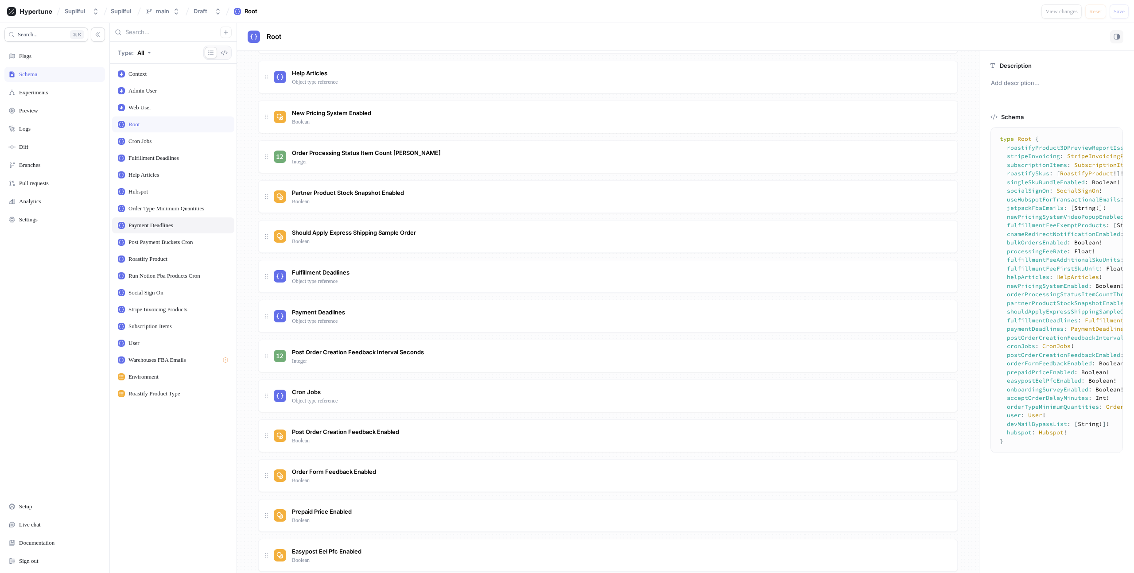
click at [156, 230] on div "Payment Deadlines" at bounding box center [173, 226] width 122 height 16
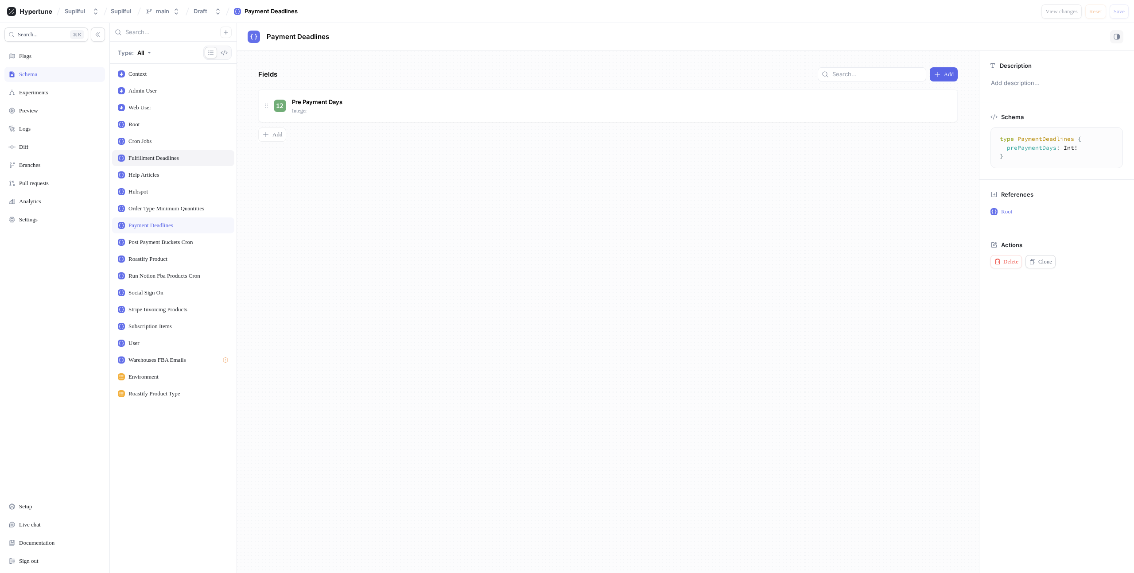
click at [155, 163] on div "Fulfillment Deadlines" at bounding box center [173, 158] width 122 height 16
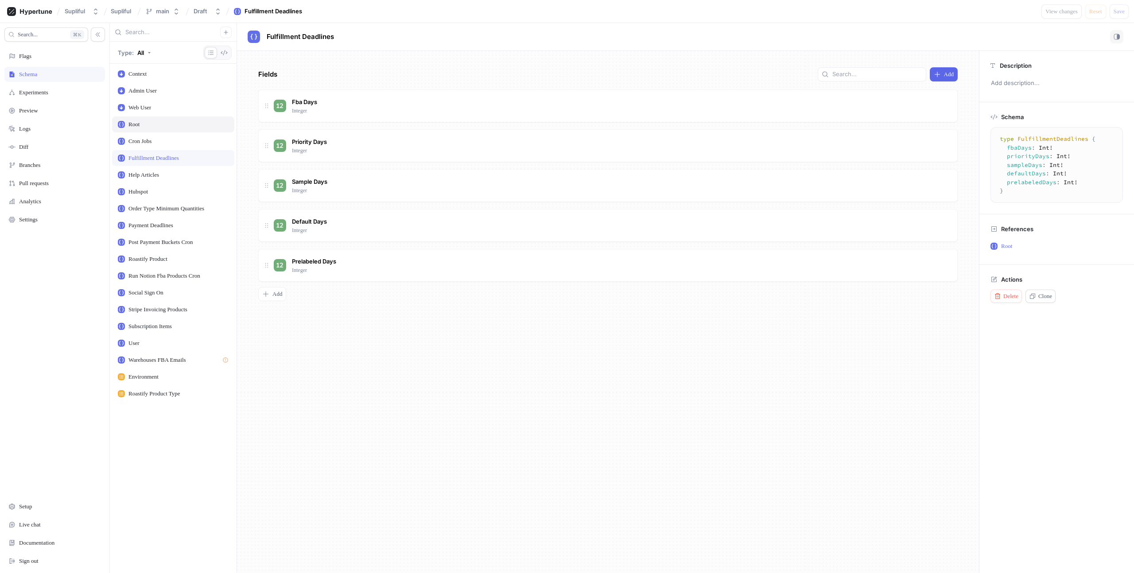
click at [148, 119] on div "Root" at bounding box center [173, 125] width 122 height 16
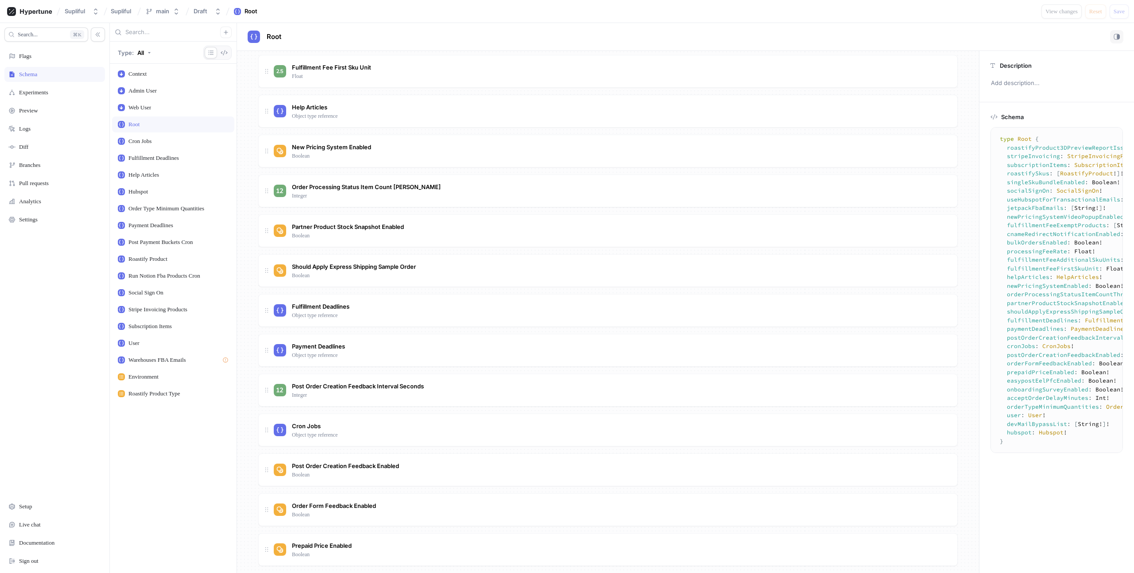
scroll to position [795, 0]
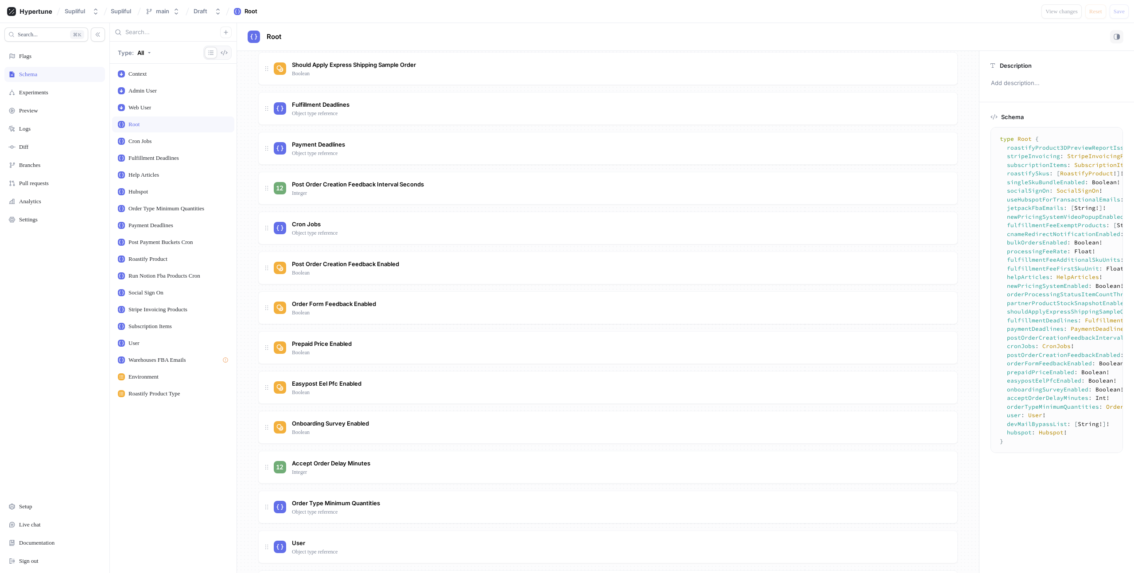
click at [149, 122] on div "Root" at bounding box center [173, 124] width 111 height 7
click at [149, 82] on div "Context Admin User Web User Root Cron Jobs Fulfillment Deadlines Help Articles …" at bounding box center [173, 319] width 127 height 510
click at [147, 76] on div "Context" at bounding box center [137, 73] width 18 height 7
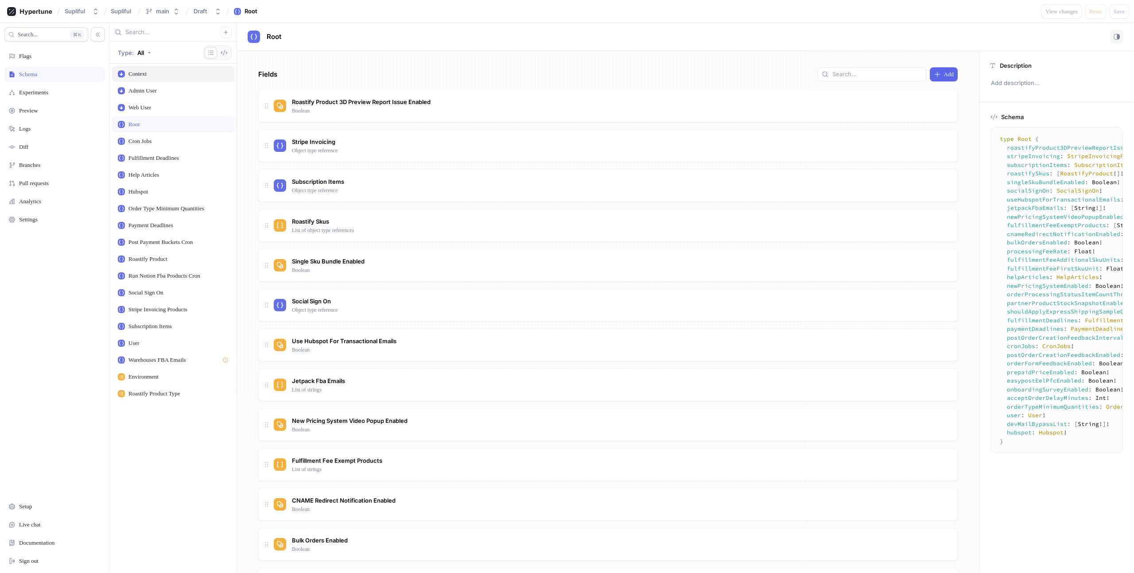
click at [147, 85] on div "Admin User" at bounding box center [173, 91] width 122 height 16
click at [148, 95] on div "Admin User" at bounding box center [173, 91] width 122 height 16
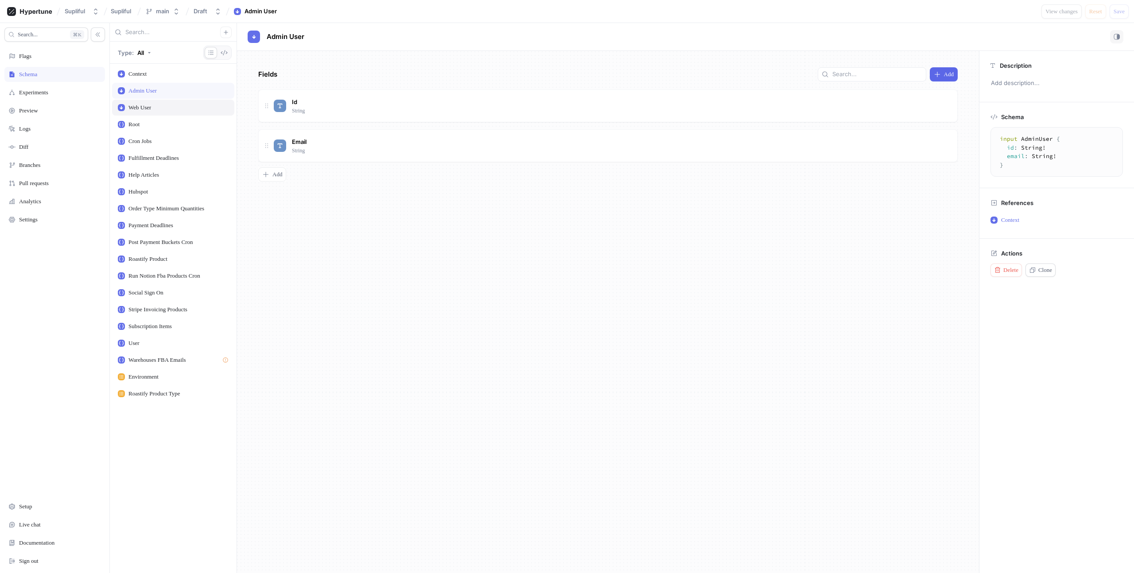
click at [148, 102] on div "Web User" at bounding box center [173, 108] width 122 height 16
click at [137, 125] on div "Root" at bounding box center [133, 124] width 11 height 7
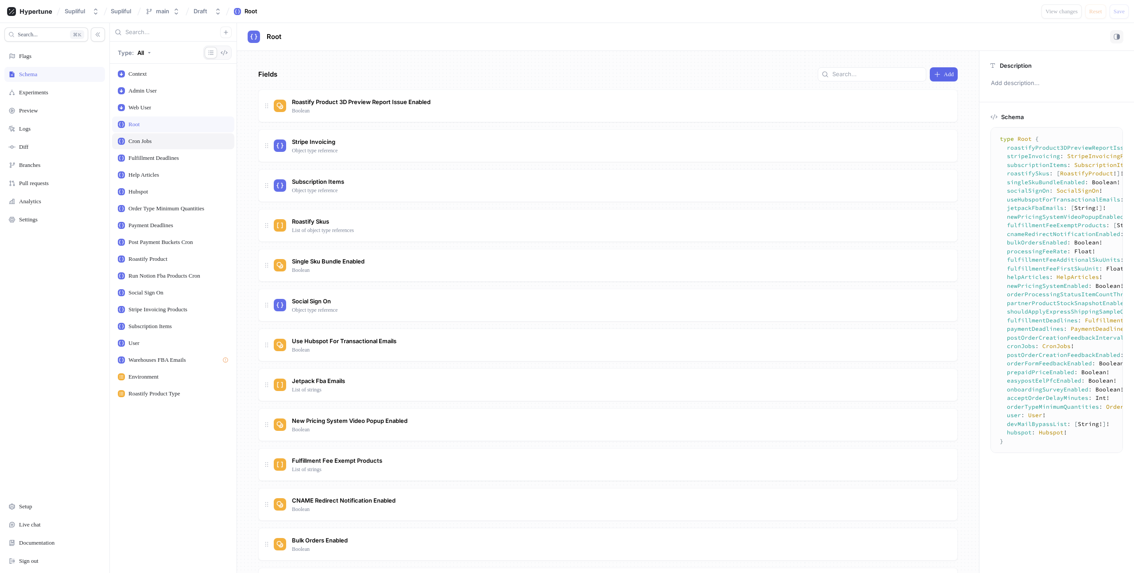
click at [137, 136] on div "Cron Jobs" at bounding box center [173, 141] width 122 height 16
type textarea "type CronJobs { runOrderInvoiceGenerationCron: Boolean! runShopifyFulfillmentCh…"
